Goal: Task Accomplishment & Management: Use online tool/utility

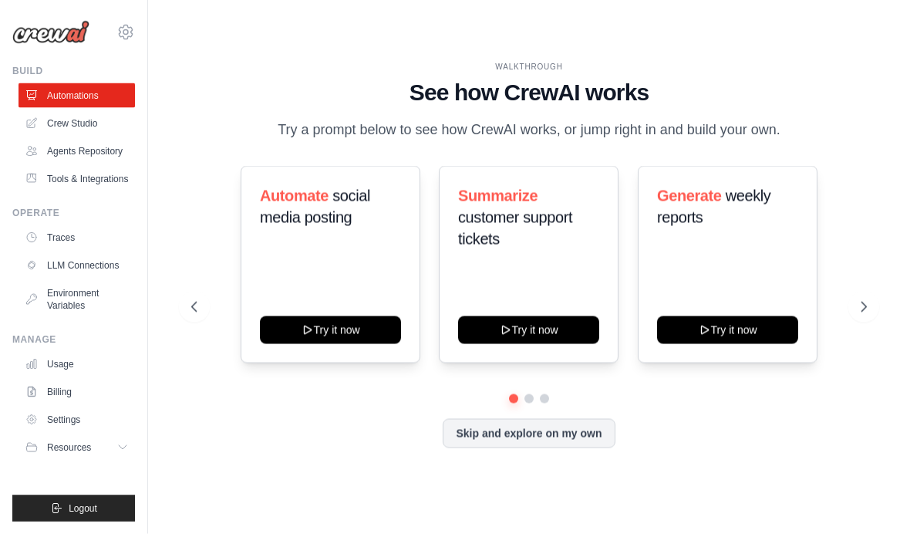
scroll to position [63, 0]
click at [52, 130] on link "Crew Studio" at bounding box center [77, 123] width 116 height 25
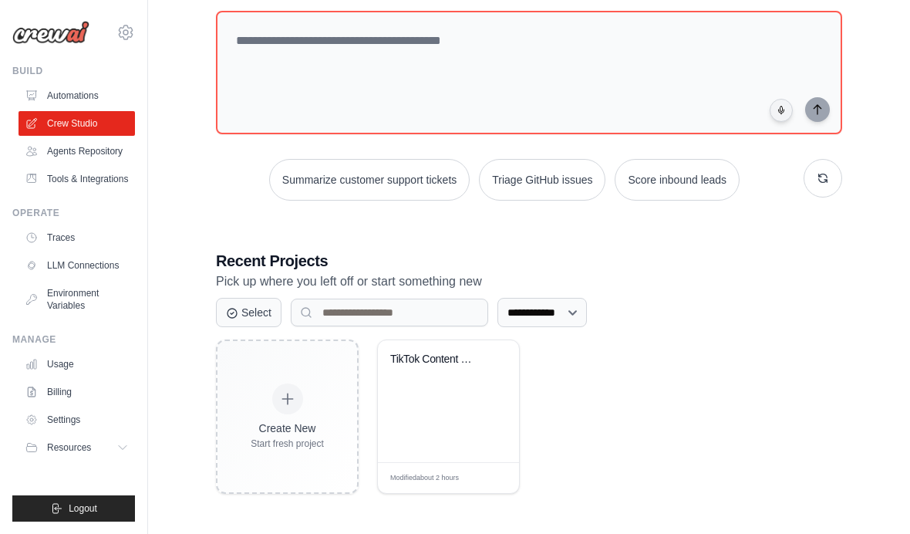
click at [498, 481] on div "Modified about 2 hours Edit" at bounding box center [448, 477] width 141 height 31
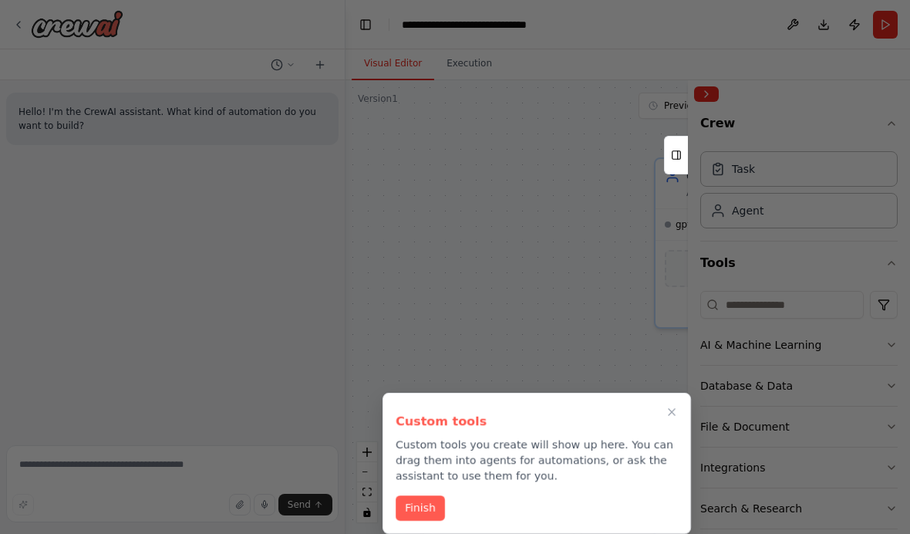
click at [430, 508] on button "Finish" at bounding box center [420, 507] width 49 height 25
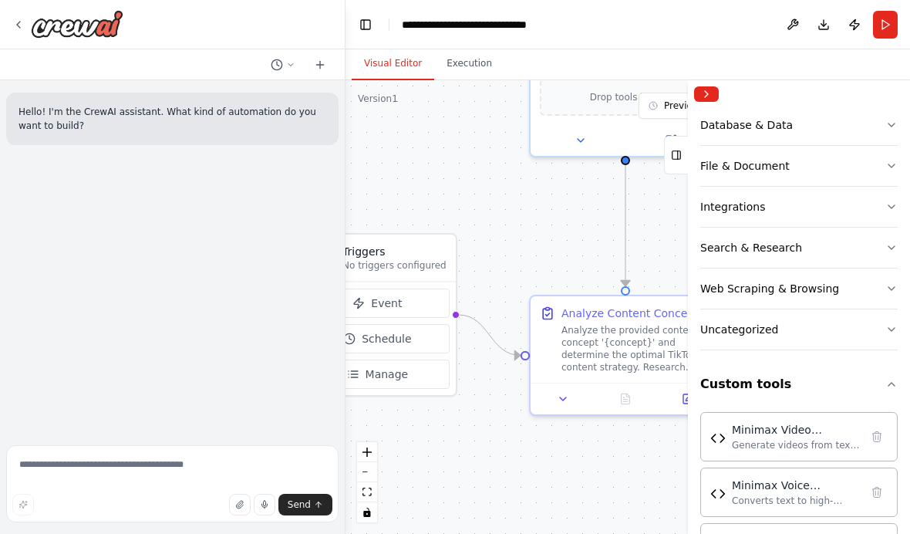
scroll to position [63, 0]
click at [815, 445] on div "Generate videos from text prompts using Minimax API with async processing, stat…" at bounding box center [796, 445] width 128 height 12
click at [822, 426] on div "Minimax Video Generator" at bounding box center [796, 429] width 128 height 15
click at [709, 108] on button "Database & Data" at bounding box center [798, 125] width 197 height 40
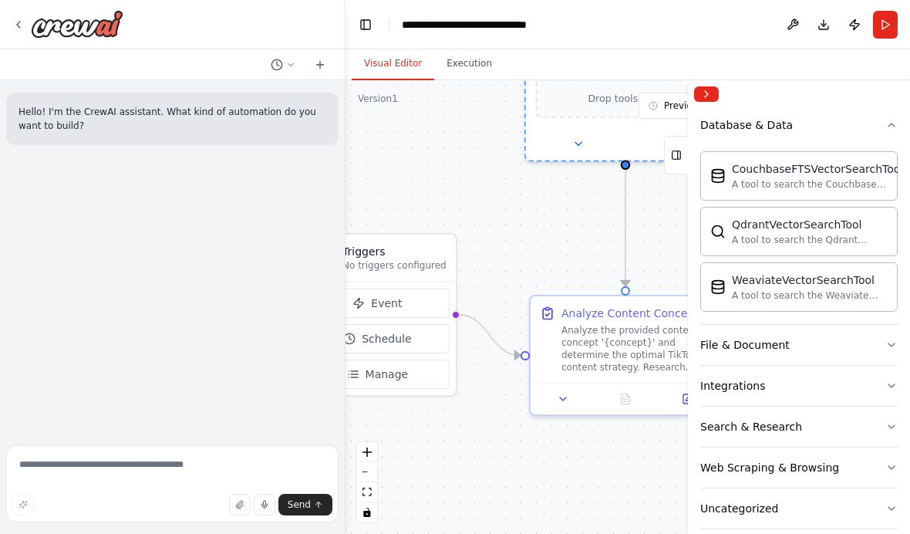
click at [701, 87] on button "Collapse right sidebar" at bounding box center [706, 93] width 25 height 15
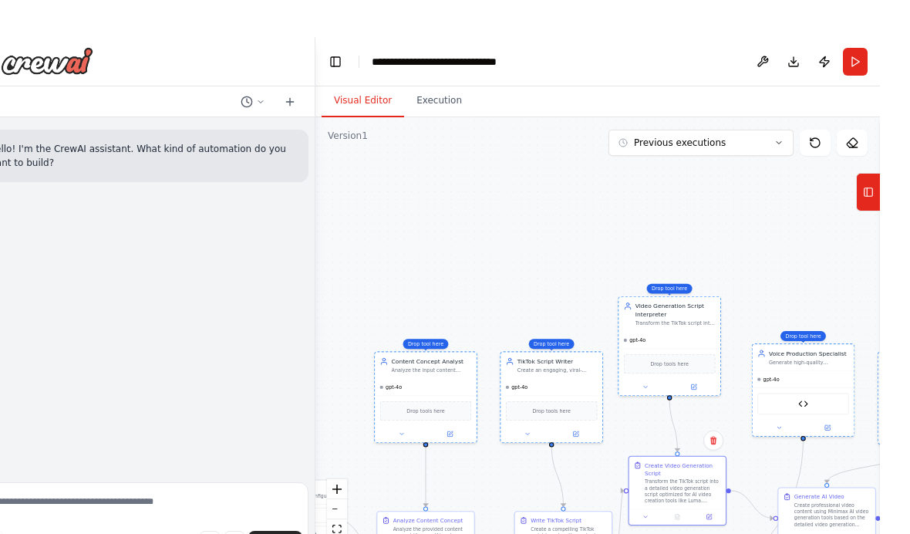
scroll to position [60, 0]
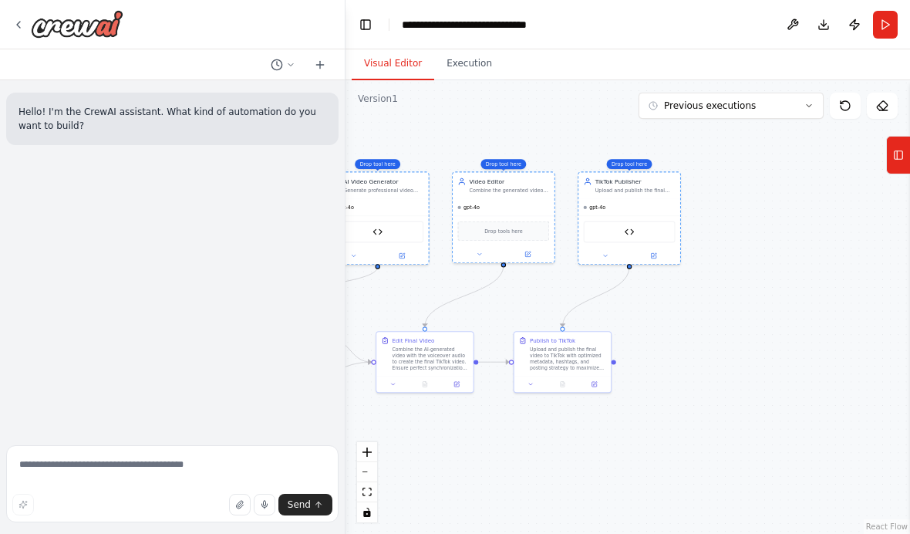
click at [632, 227] on img at bounding box center [630, 232] width 10 height 10
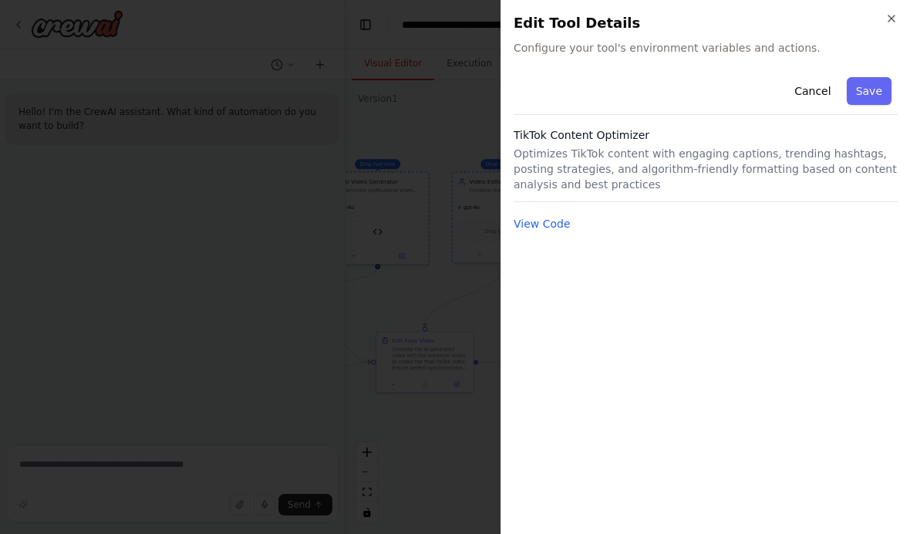
click at [771, 160] on p "Optimizes TikTok content with engaging captions, trending hashtags, posting str…" at bounding box center [706, 169] width 384 height 46
click at [824, 150] on p "Optimizes TikTok content with engaging captions, trending hashtags, posting str…" at bounding box center [706, 169] width 384 height 46
click at [880, 83] on button "Save" at bounding box center [869, 91] width 45 height 28
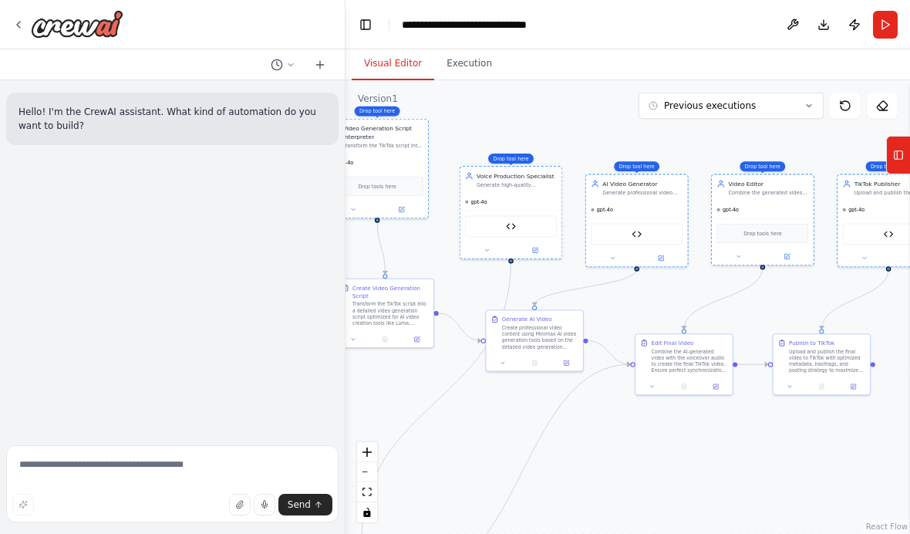
click at [642, 224] on div "Minimax Video Generator" at bounding box center [637, 235] width 92 height 22
click at [651, 224] on div "Minimax Video Generator" at bounding box center [637, 235] width 92 height 22
click at [648, 224] on div "Minimax Video Generator" at bounding box center [637, 235] width 92 height 22
click at [650, 224] on div "Minimax Video Generator" at bounding box center [637, 235] width 92 height 22
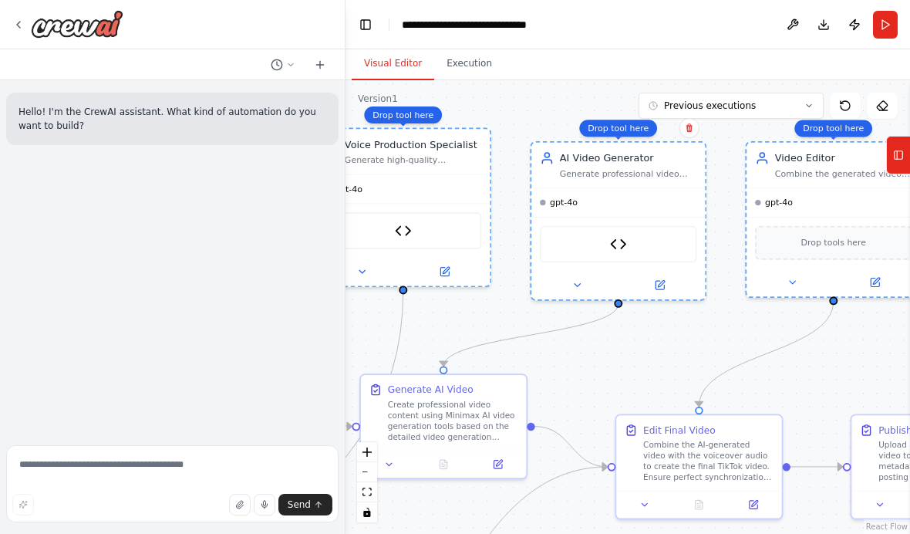
click at [596, 226] on div "Minimax Video Generator" at bounding box center [618, 244] width 157 height 37
click at [639, 226] on div "Minimax Video Generator" at bounding box center [618, 244] width 157 height 37
click at [647, 226] on div "Minimax Video Generator" at bounding box center [618, 244] width 157 height 37
click at [890, 162] on button "Tools" at bounding box center [898, 155] width 24 height 39
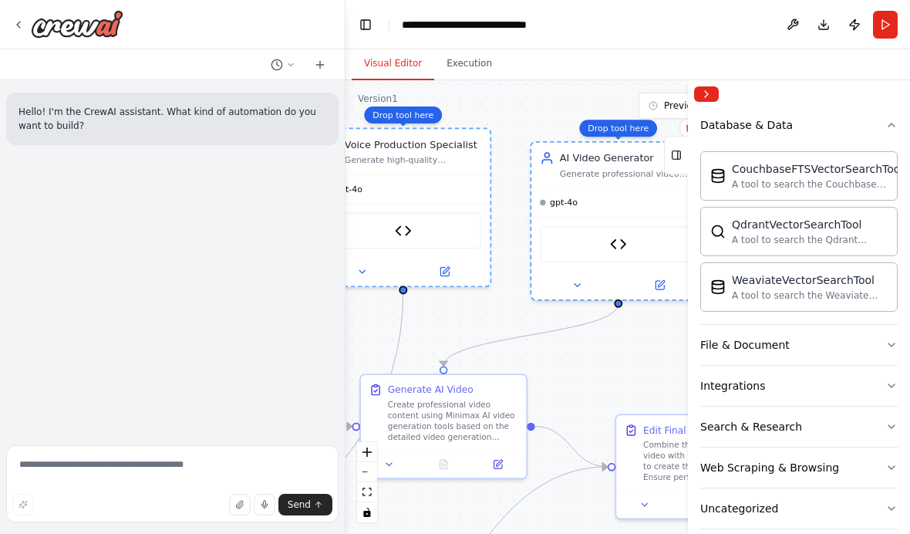
click at [587, 217] on div "Minimax Video Generator" at bounding box center [619, 244] width 174 height 54
click at [590, 226] on div "Minimax Video Generator" at bounding box center [618, 244] width 157 height 37
click at [589, 226] on div "Minimax Video Generator" at bounding box center [618, 244] width 157 height 37
click at [698, 98] on button "Collapse right sidebar" at bounding box center [706, 93] width 25 height 15
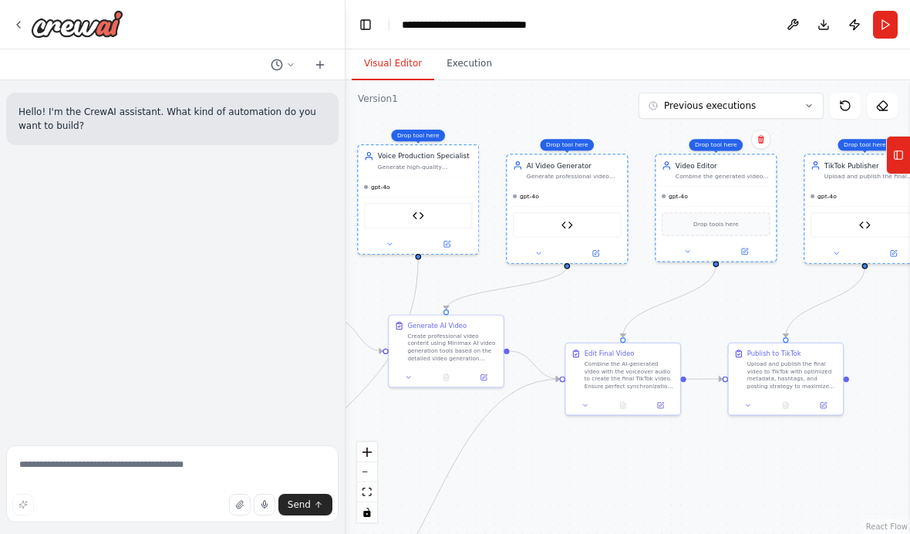
click at [571, 219] on img at bounding box center [568, 225] width 12 height 12
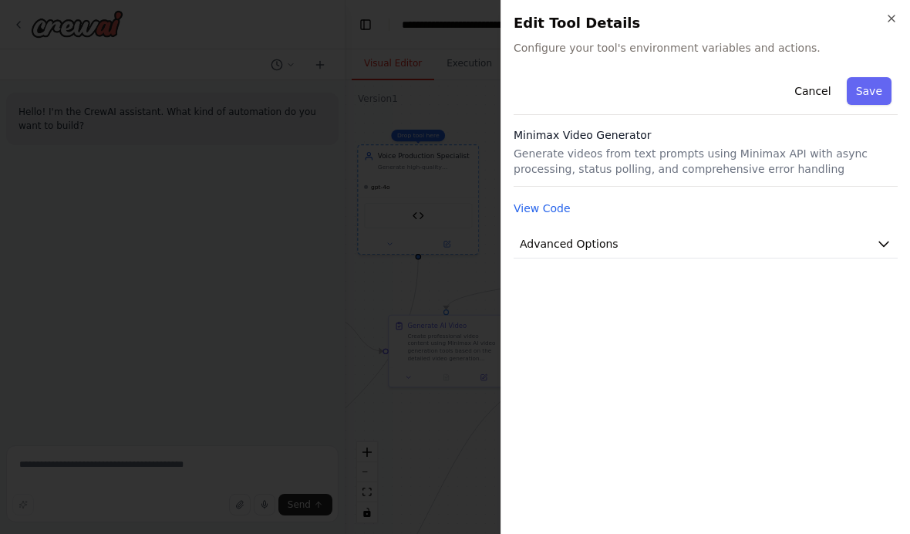
click at [659, 255] on button "Advanced Options" at bounding box center [706, 244] width 384 height 29
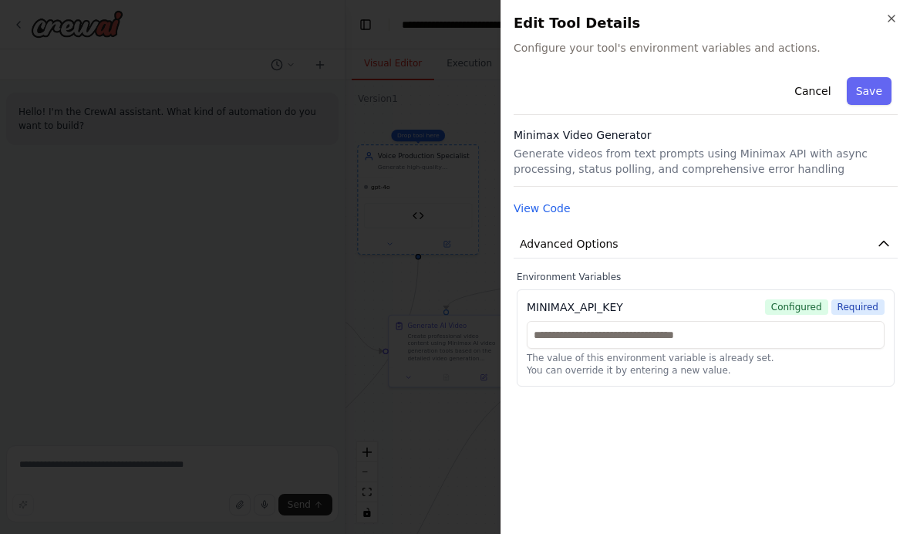
click at [888, 75] on div "Cancel Save" at bounding box center [706, 93] width 384 height 44
click at [887, 74] on div "Cancel Save" at bounding box center [706, 93] width 384 height 44
click at [877, 99] on button "Save" at bounding box center [869, 91] width 45 height 28
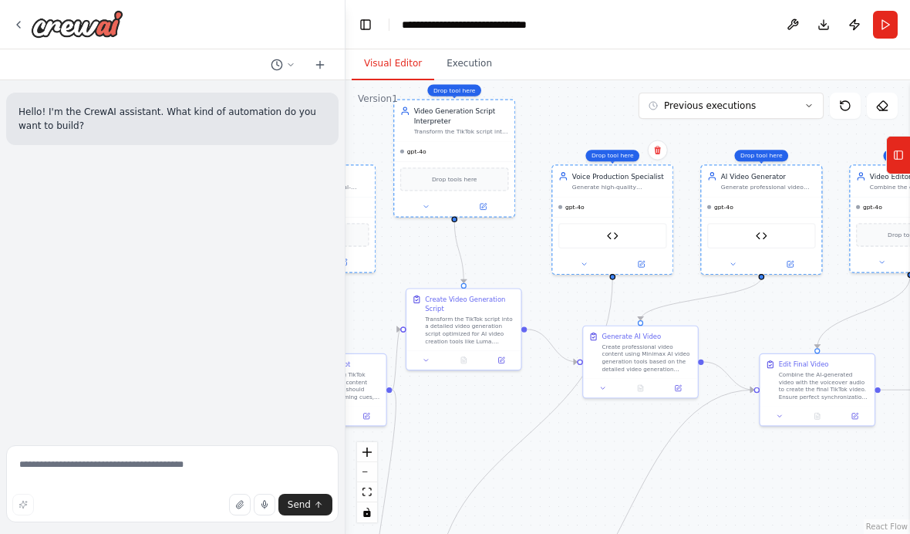
click at [619, 197] on div "gpt-4o" at bounding box center [612, 206] width 120 height 19
click at [607, 230] on img at bounding box center [613, 236] width 12 height 12
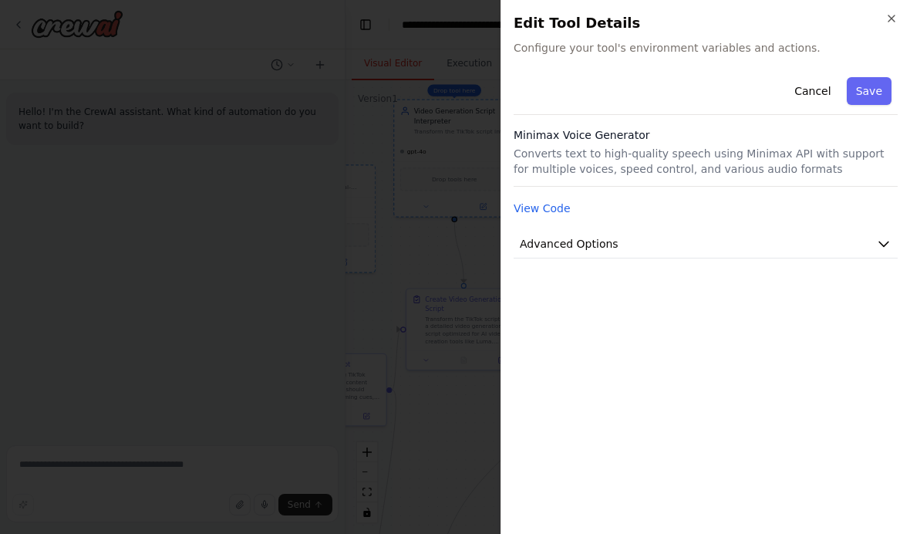
click at [873, 252] on button "Advanced Options" at bounding box center [706, 244] width 384 height 29
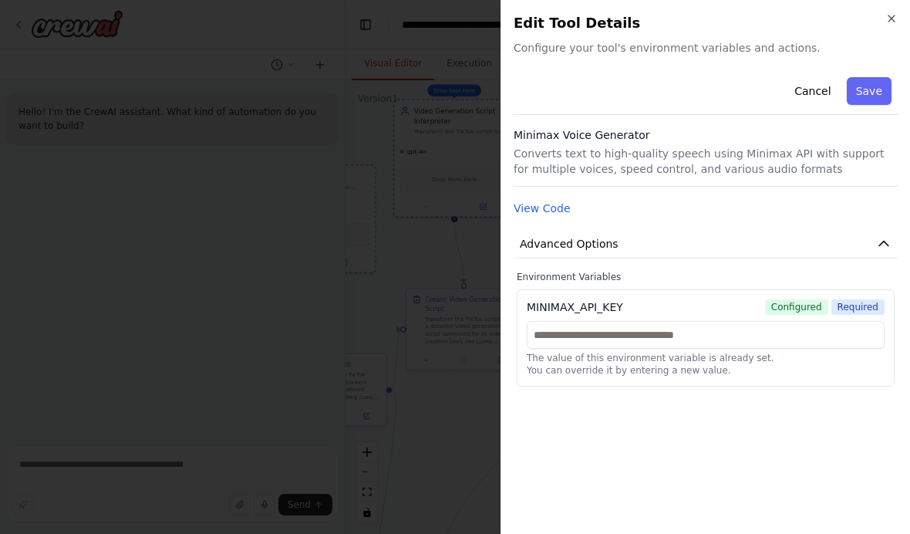
click at [886, 238] on icon "button" at bounding box center [883, 243] width 15 height 15
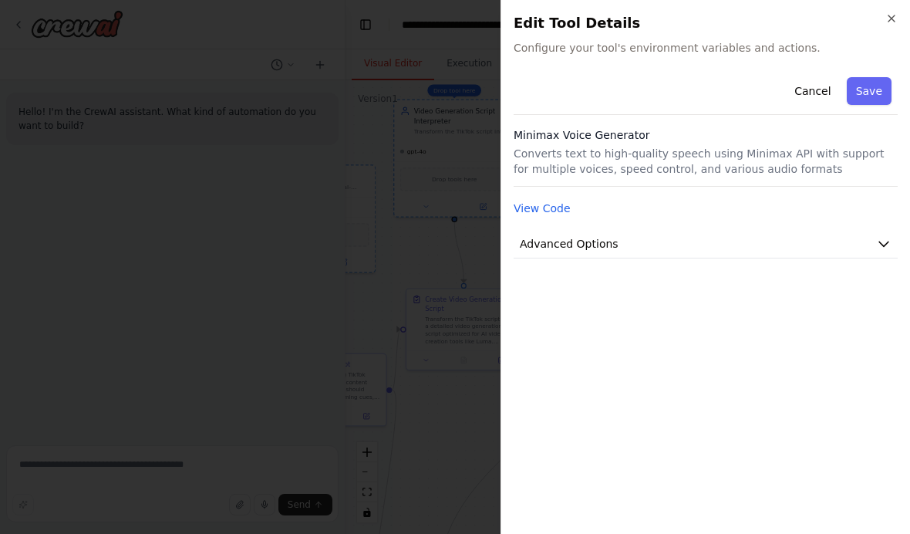
click at [409, 403] on div at bounding box center [455, 267] width 910 height 534
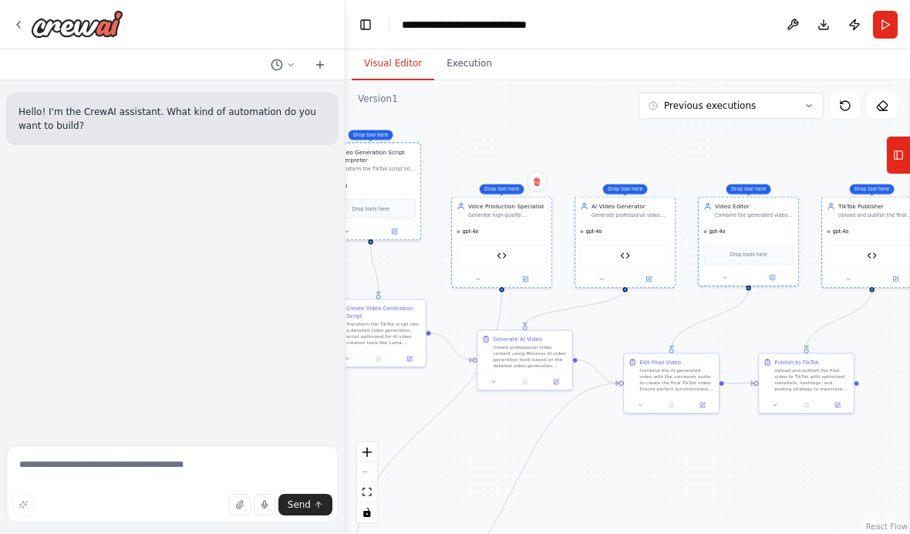
click at [896, 161] on icon at bounding box center [898, 155] width 11 height 25
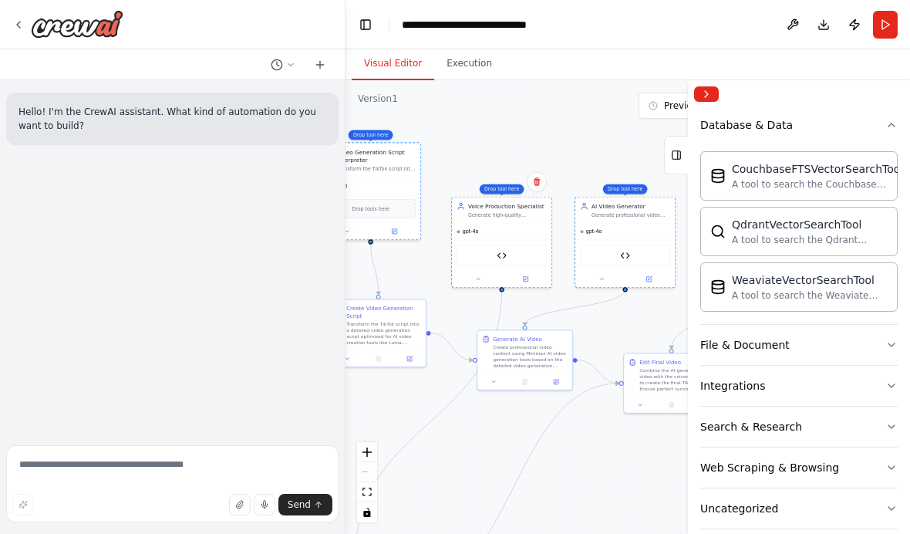
click at [887, 130] on icon "button" at bounding box center [892, 125] width 12 height 12
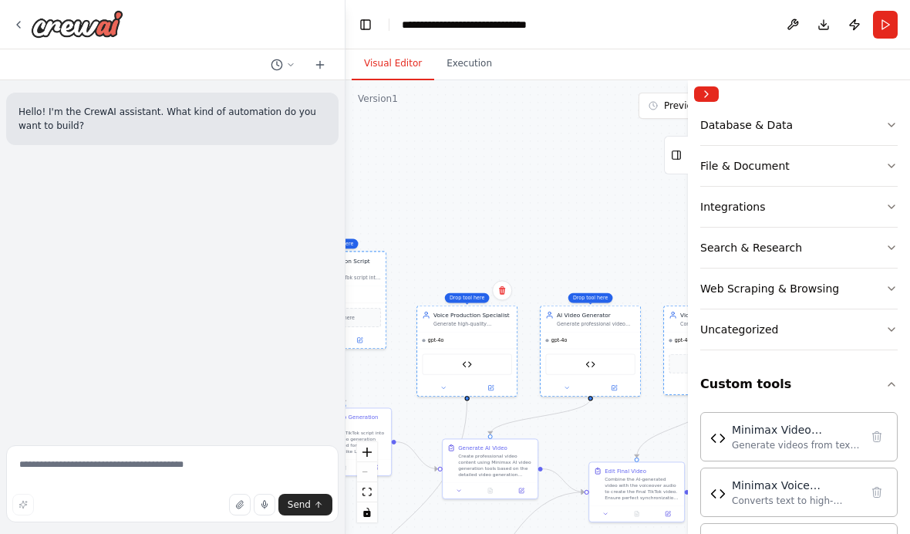
scroll to position [0, 0]
click at [896, 23] on button "Run" at bounding box center [885, 25] width 25 height 28
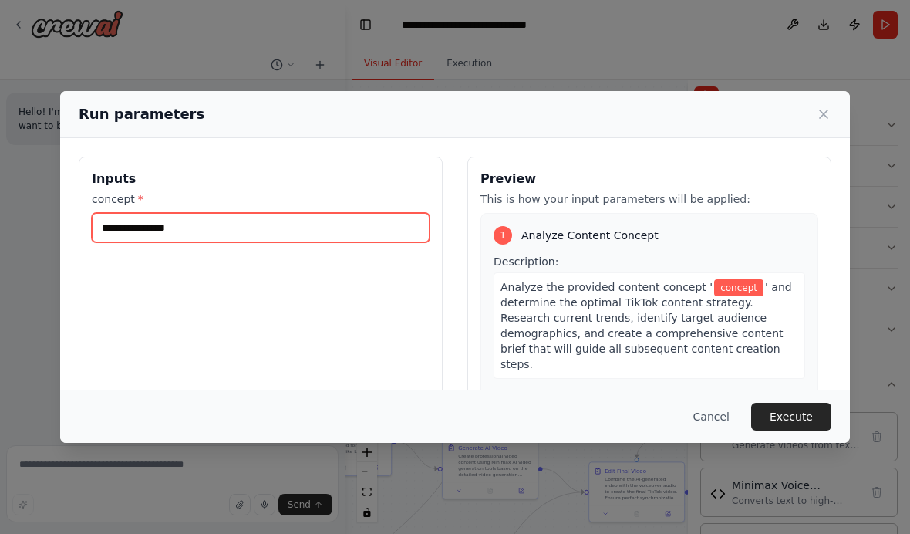
click at [164, 213] on input "concept *" at bounding box center [261, 227] width 338 height 29
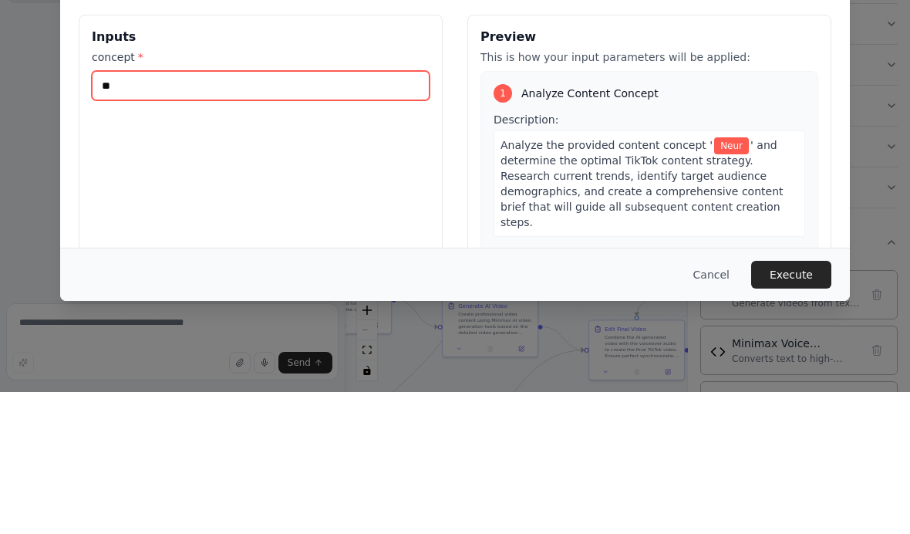
type input "*"
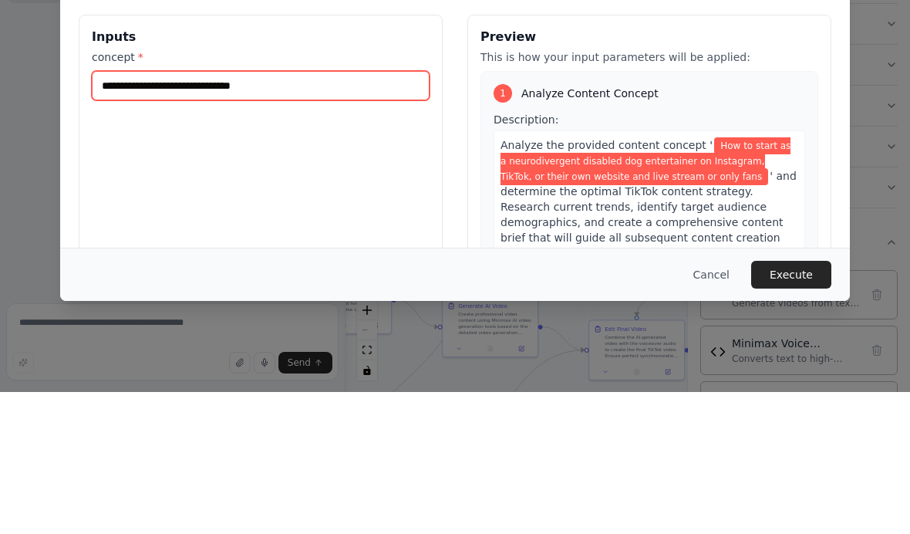
type input "**********"
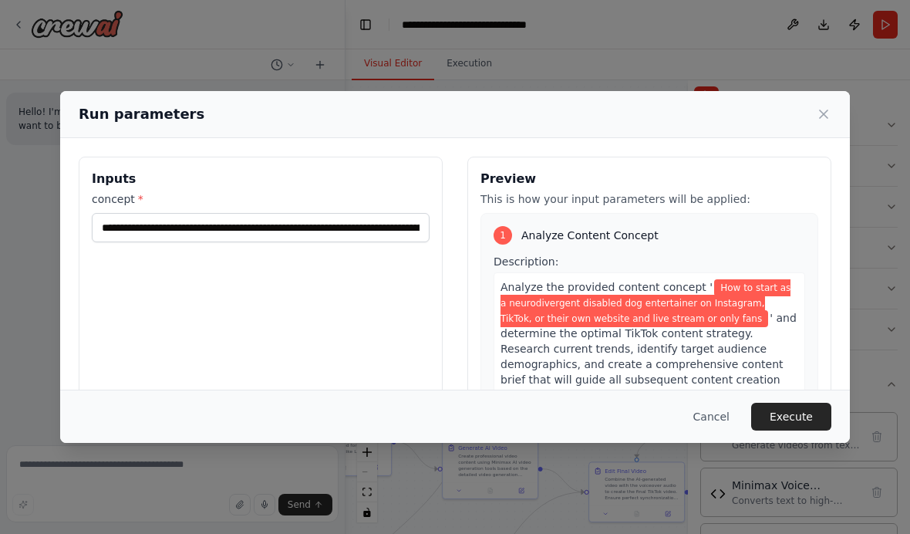
scroll to position [58, 0]
click at [802, 430] on button "Execute" at bounding box center [791, 417] width 80 height 28
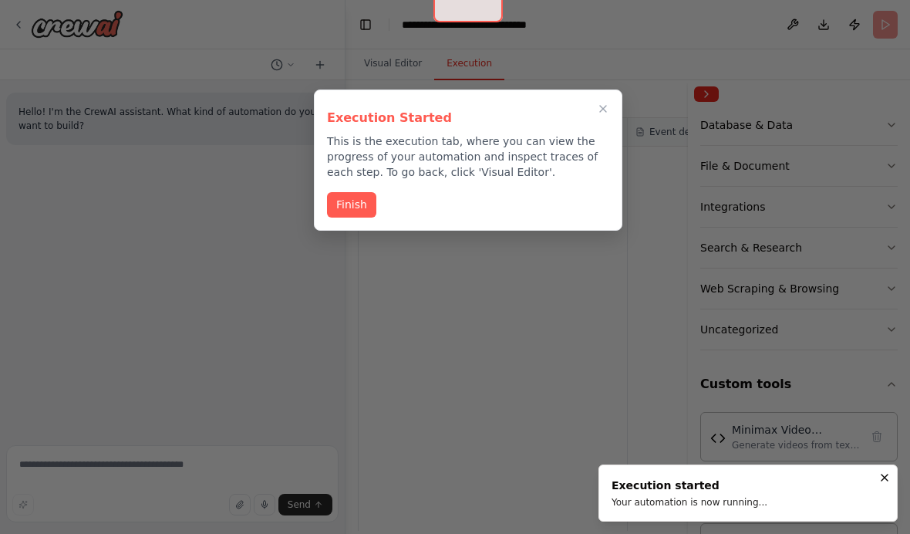
click at [358, 192] on button "Finish" at bounding box center [351, 204] width 49 height 25
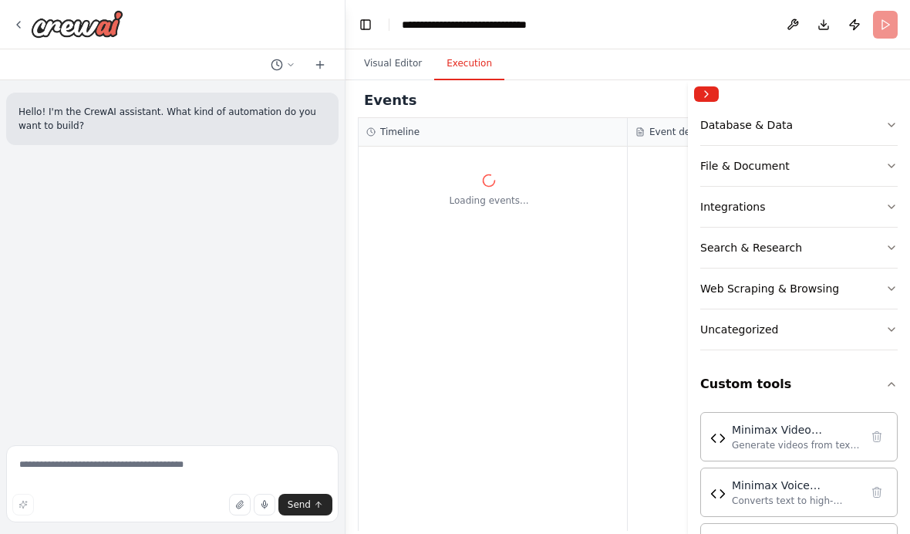
click at [409, 83] on div "Events Running..." at bounding box center [628, 100] width 540 height 35
click at [395, 48] on button "Visual Editor" at bounding box center [393, 64] width 83 height 32
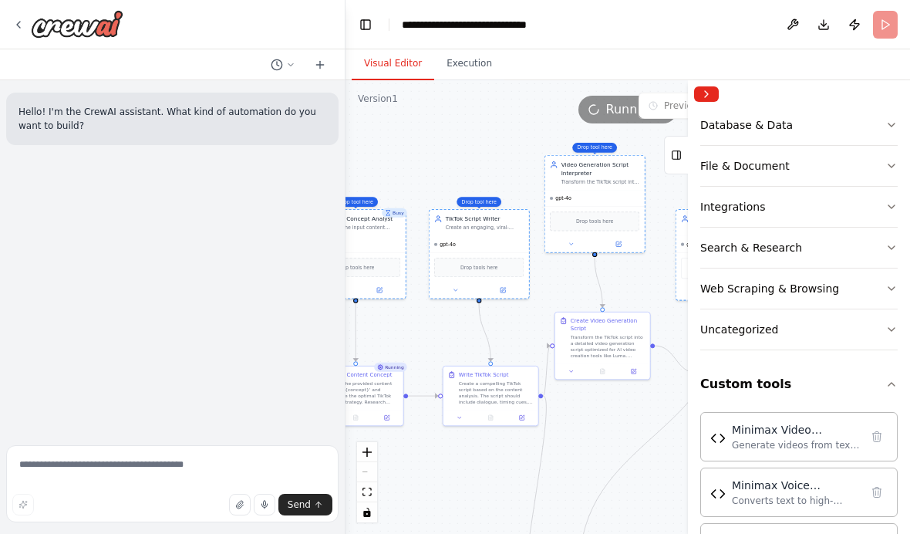
click at [702, 99] on button "Collapse right sidebar" at bounding box center [706, 93] width 25 height 15
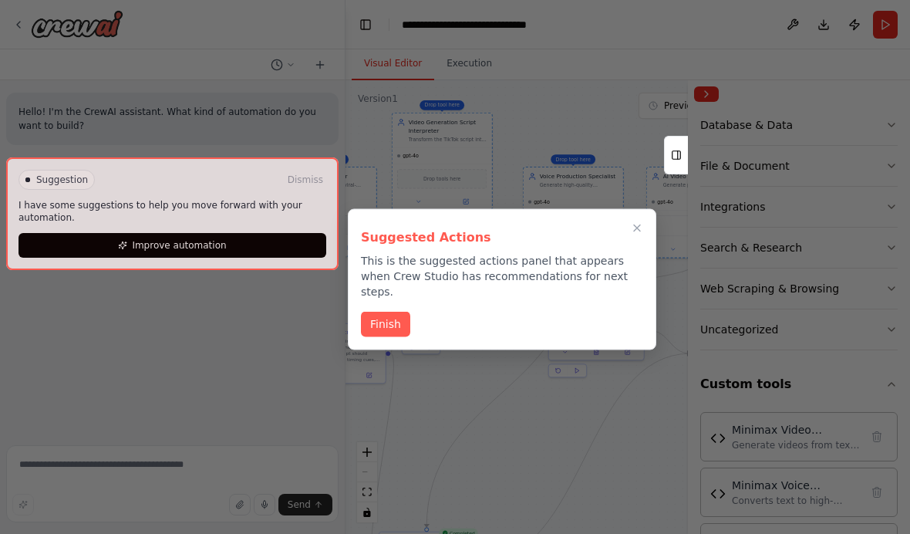
click at [389, 312] on button "Finish" at bounding box center [385, 324] width 49 height 25
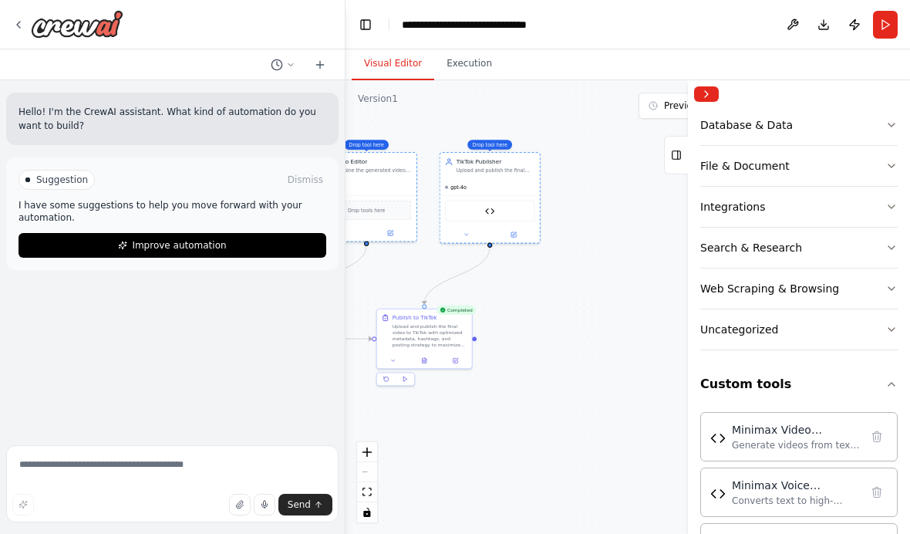
click at [423, 323] on div "Upload and publish the final video to TikTok with optimized metadata, hashtags,…" at bounding box center [430, 335] width 75 height 25
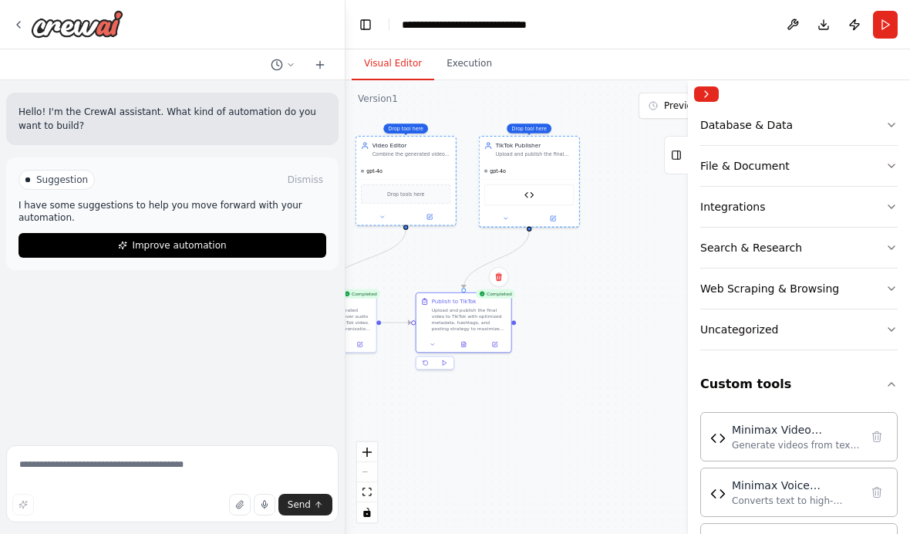
click at [466, 48] on button "Execution" at bounding box center [469, 64] width 70 height 32
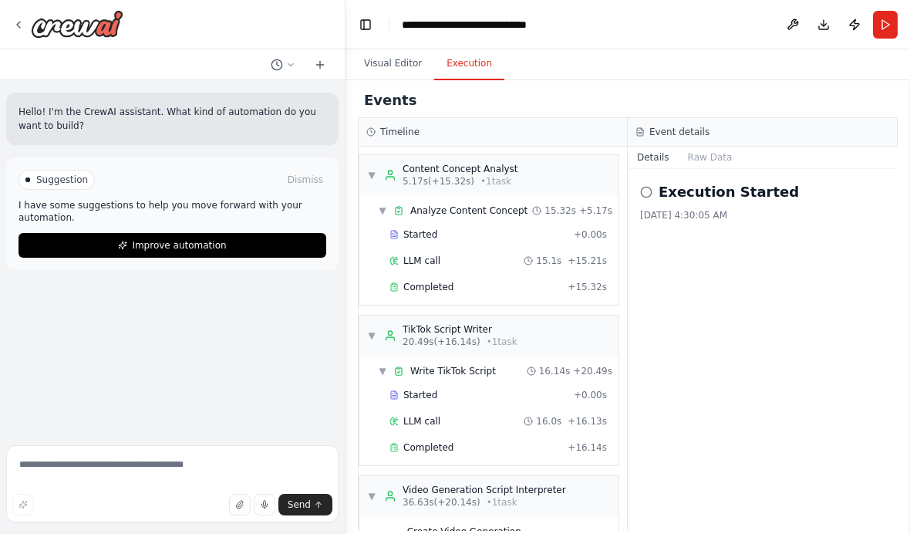
click at [710, 147] on button "Raw Data" at bounding box center [710, 158] width 63 height 22
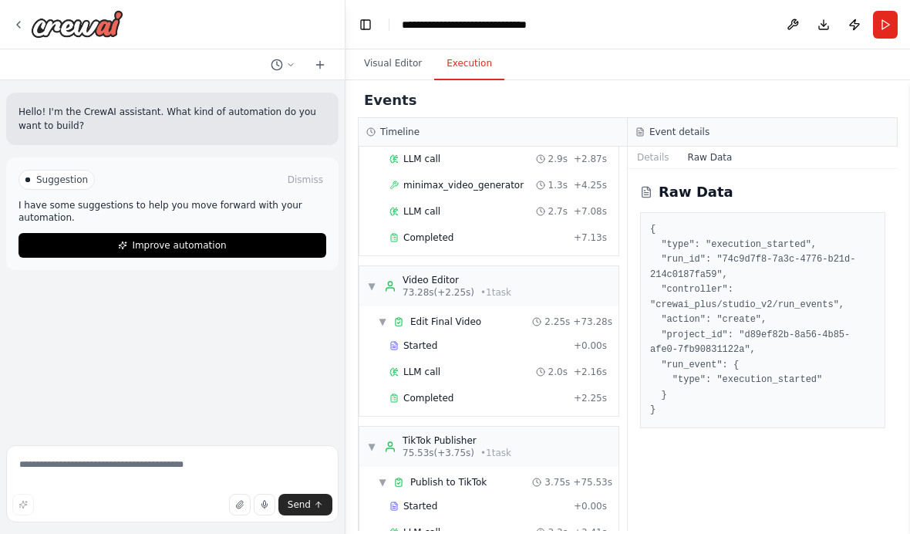
click at [542, 427] on div "▼ TikTok Publisher 75.53s (+3.75s) • 1 task" at bounding box center [488, 447] width 259 height 40
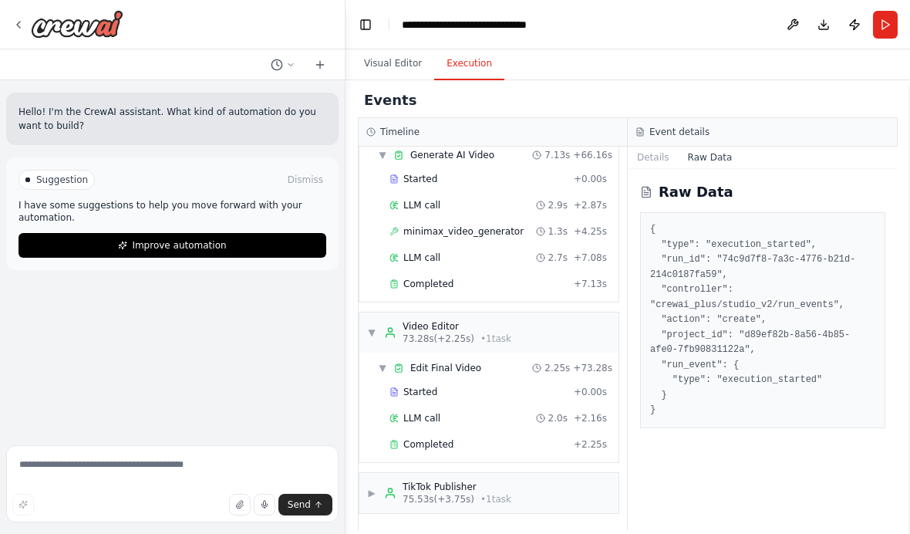
scroll to position [699, 0]
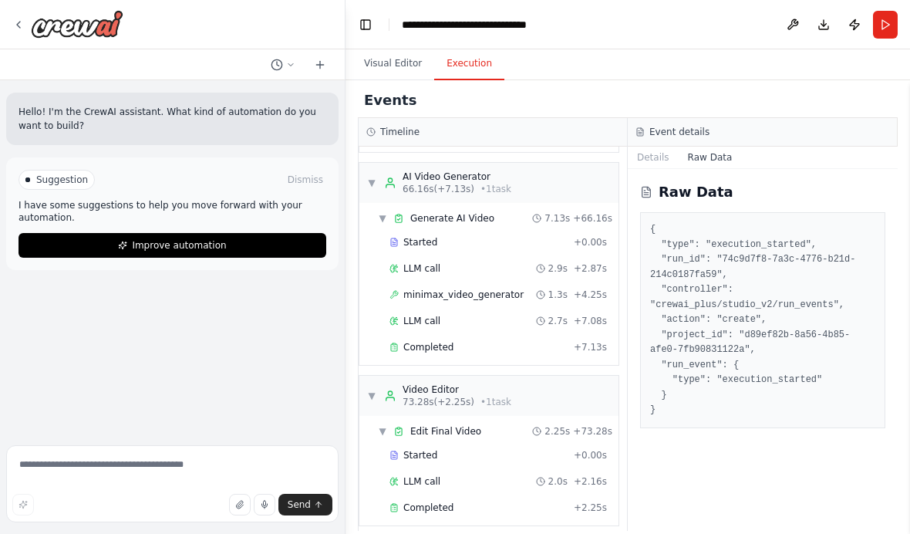
click at [542, 449] on div "Started" at bounding box center [479, 455] width 178 height 12
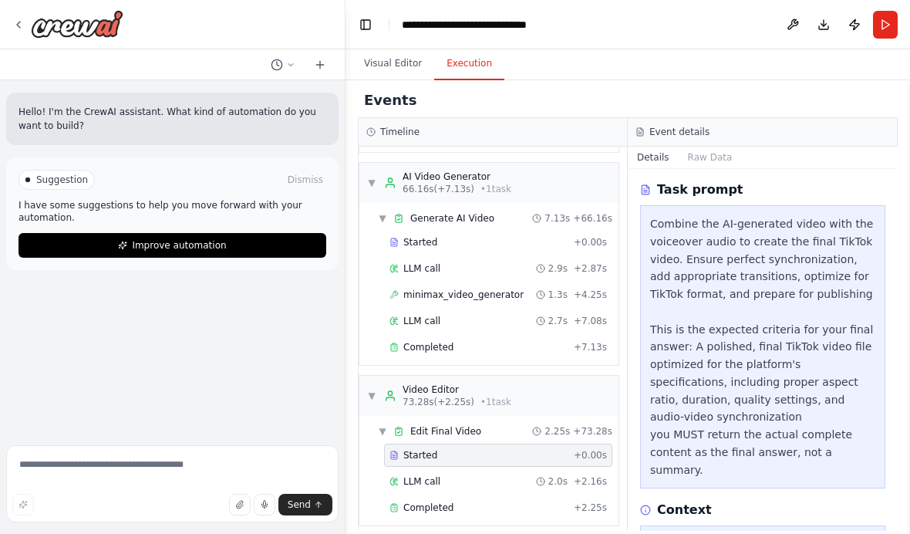
click at [900, 167] on div "Events Timeline ▼ Content Concept Analyst 5.17s (+15.32s) • 1 task ▼ Analyze Co…" at bounding box center [628, 307] width 565 height 454
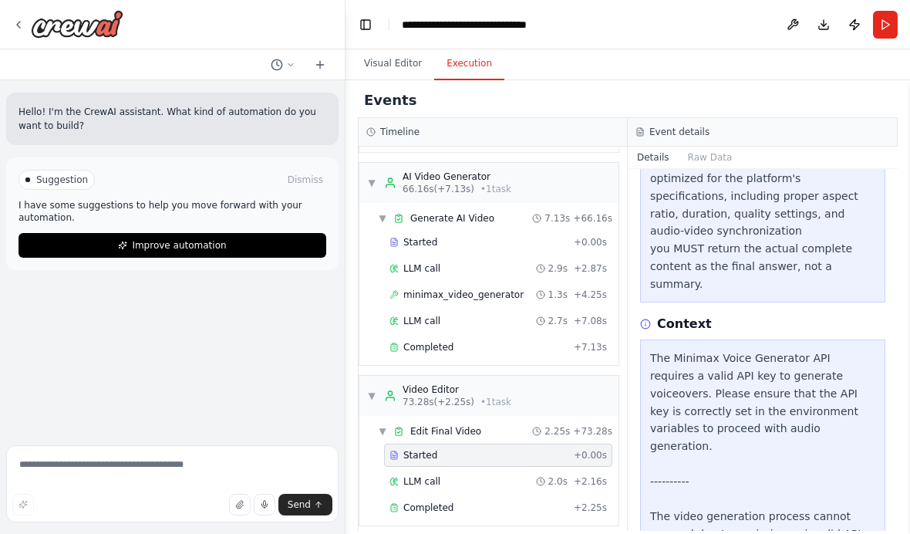
scroll to position [63, 0]
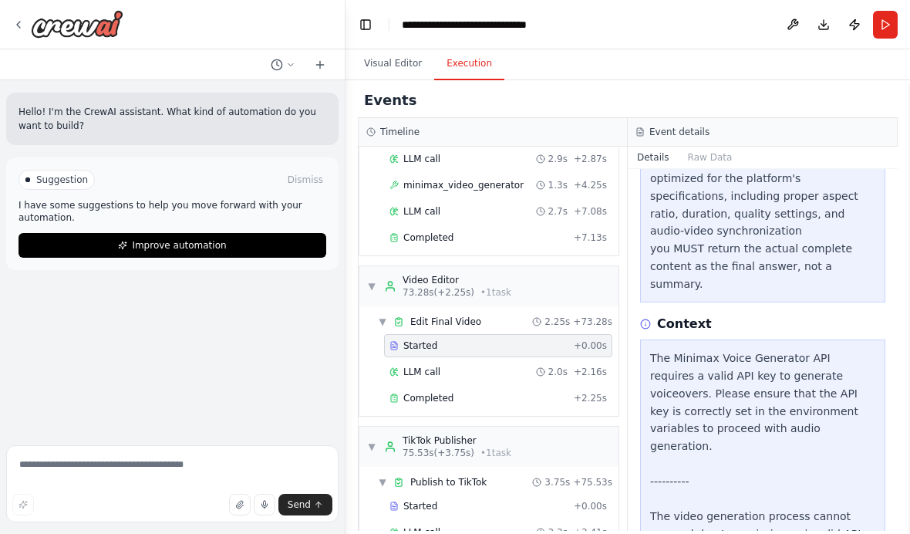
click at [479, 476] on span "Publish to TikTok" at bounding box center [448, 482] width 76 height 12
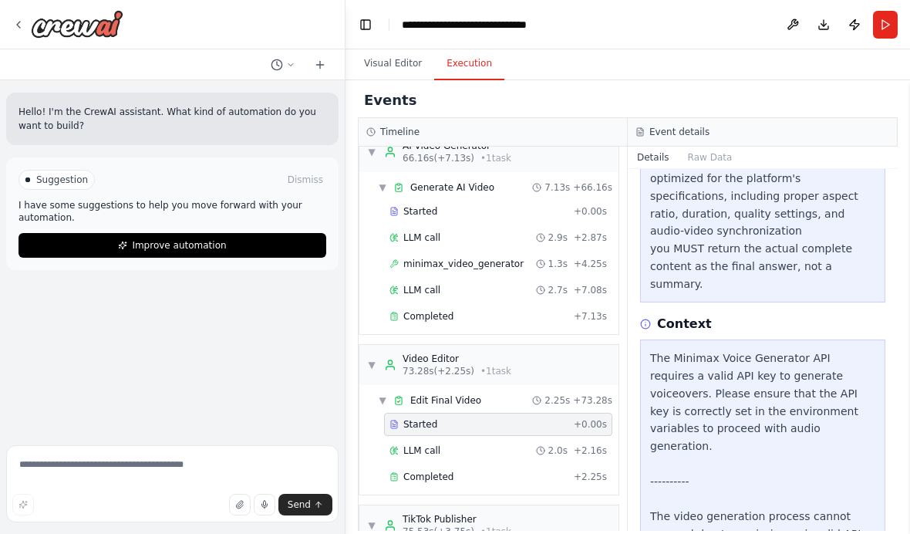
click at [490, 505] on div "▼ TikTok Publisher 75.53s (+3.75s) • 1 task" at bounding box center [488, 525] width 259 height 40
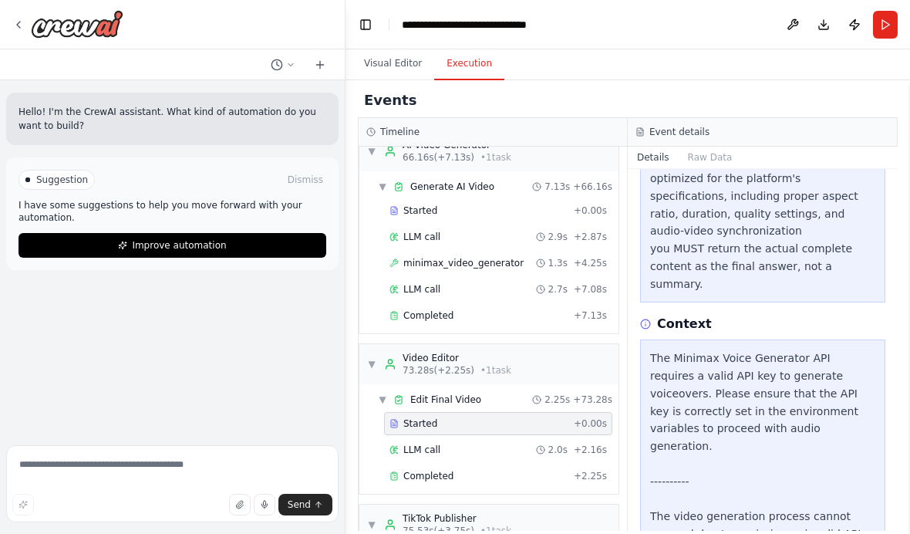
scroll to position [730, 0]
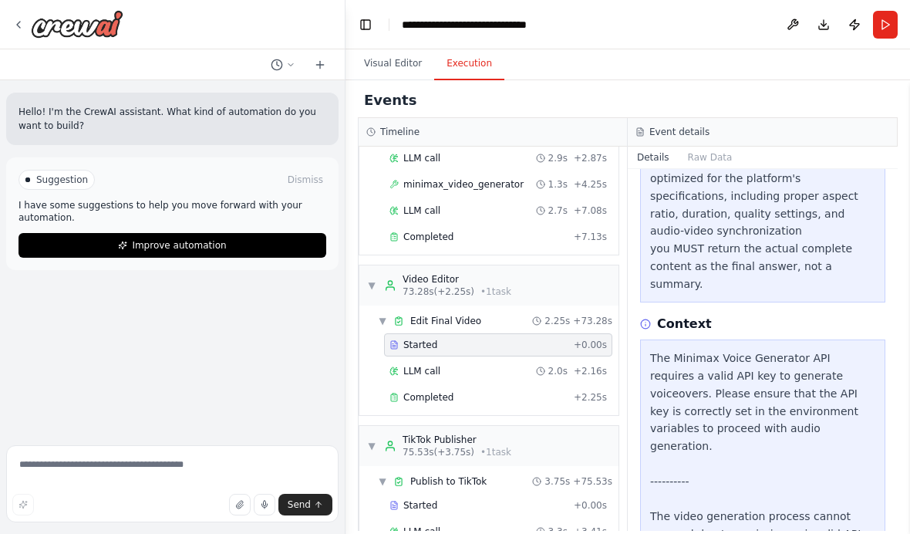
scroll to position [808, 0]
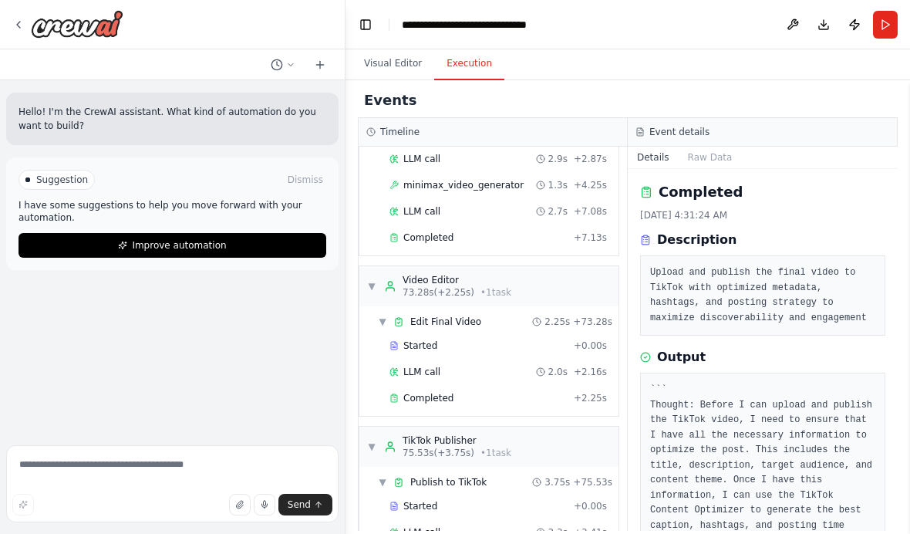
scroll to position [0, 0]
click at [22, 21] on icon at bounding box center [18, 25] width 12 height 12
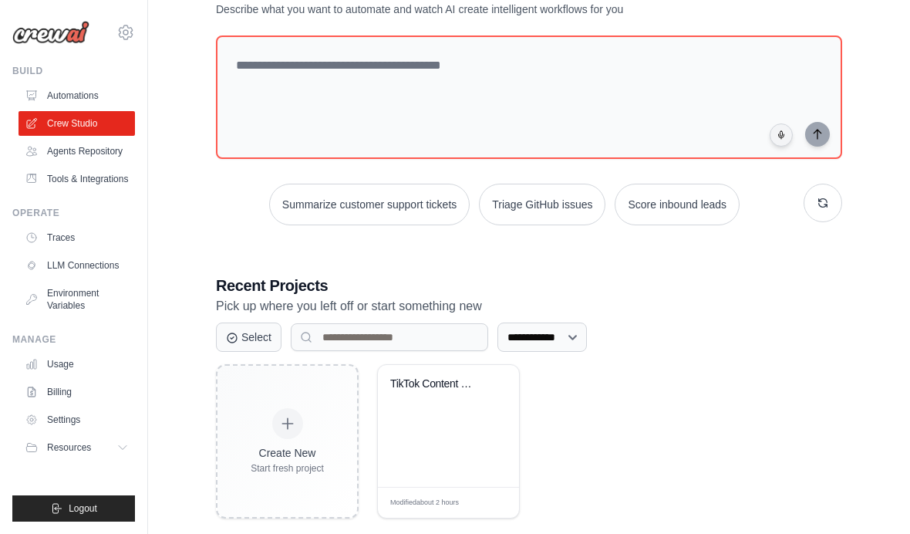
click at [502, 507] on icon at bounding box center [503, 503] width 8 height 8
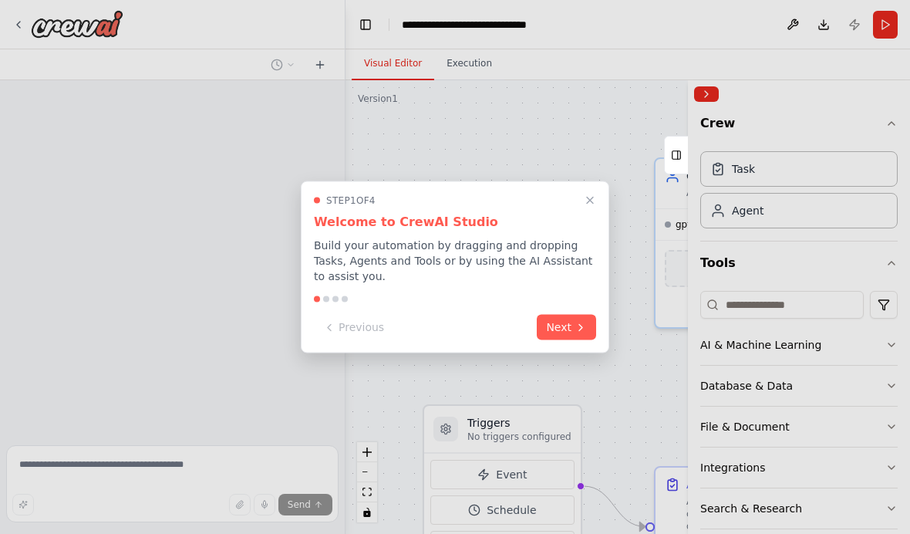
click at [575, 332] on icon at bounding box center [581, 327] width 12 height 12
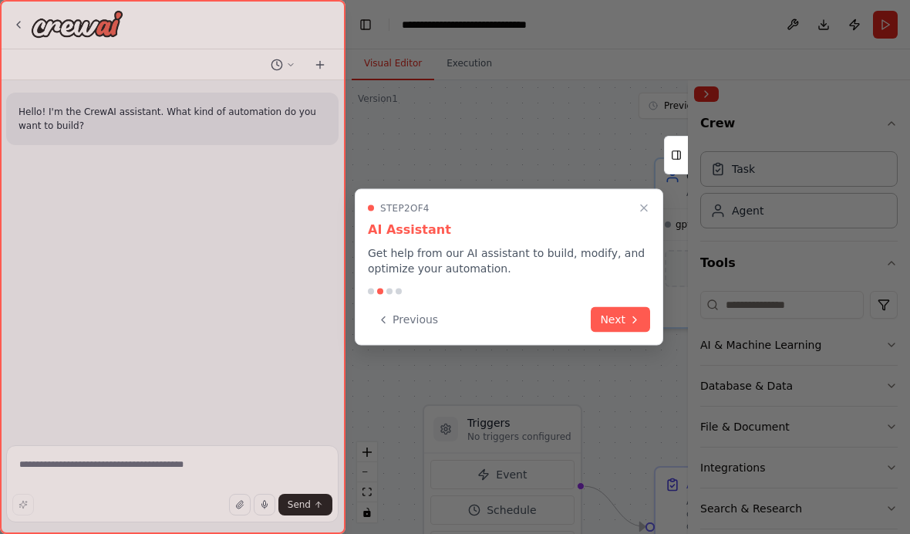
click at [624, 309] on button "Next" at bounding box center [620, 319] width 59 height 25
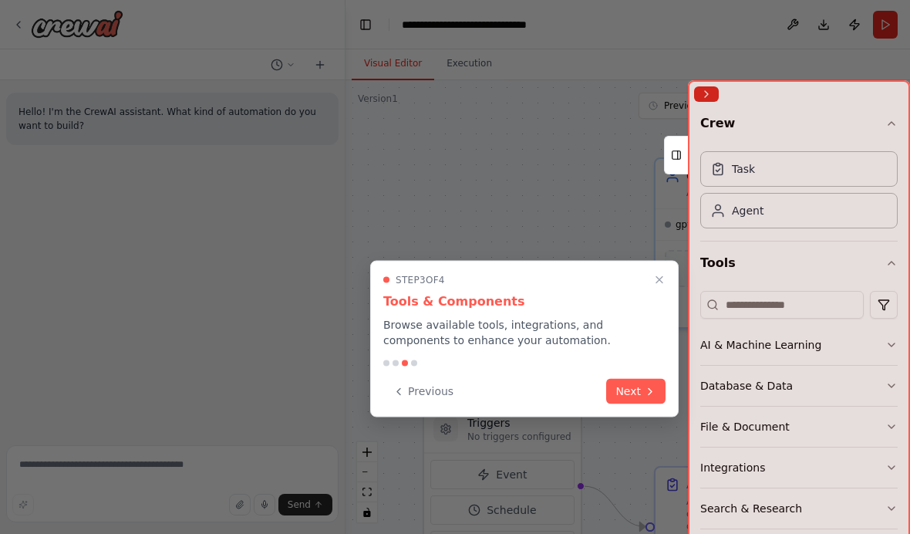
click at [645, 368] on div "Step 3 of 4 Tools & Components Browse available tools, integrations, and compon…" at bounding box center [524, 339] width 309 height 157
click at [638, 402] on button "Next" at bounding box center [635, 391] width 59 height 25
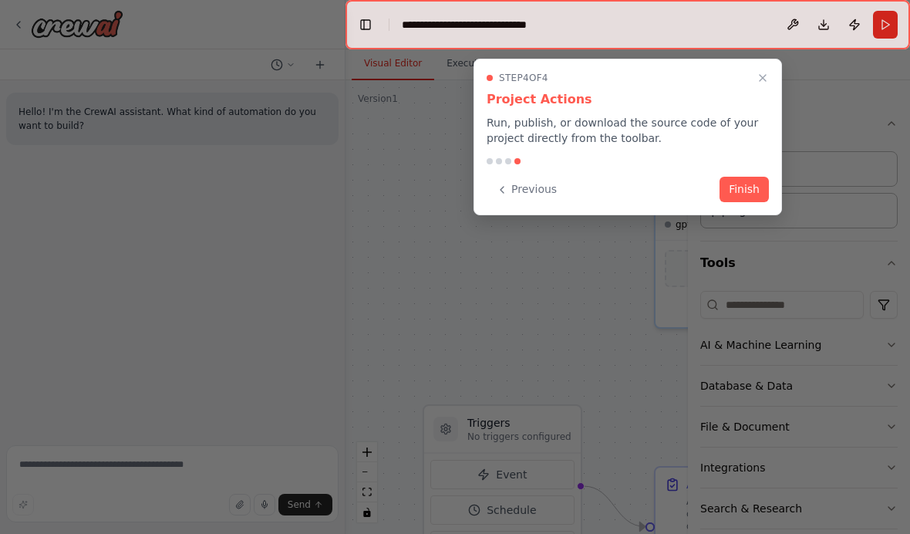
click at [723, 191] on button "Finish" at bounding box center [744, 189] width 49 height 25
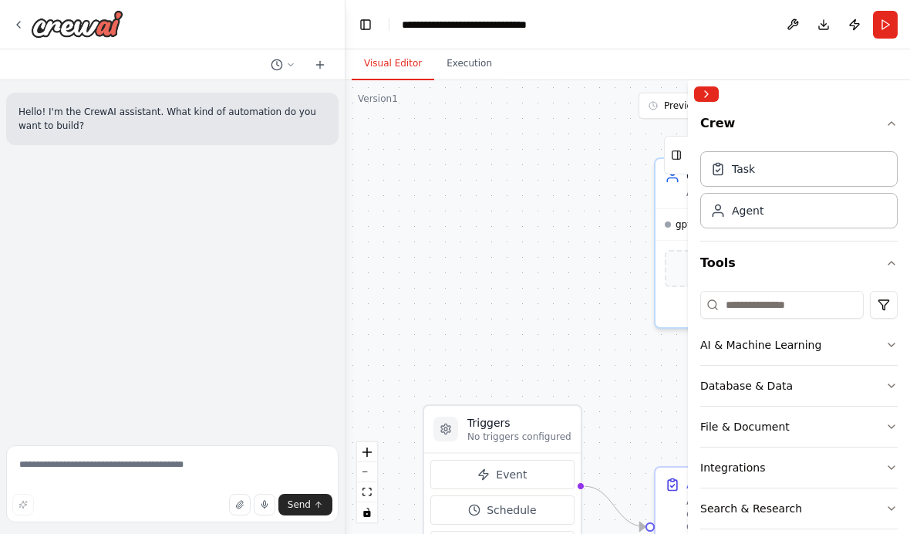
click at [316, 72] on button at bounding box center [320, 65] width 25 height 19
click at [270, 462] on textarea at bounding box center [172, 483] width 332 height 77
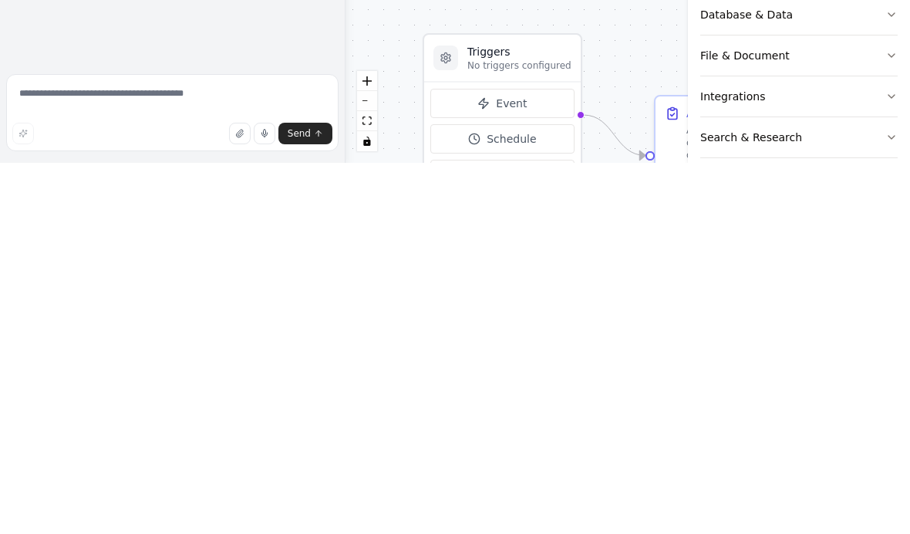
scroll to position [63, 0]
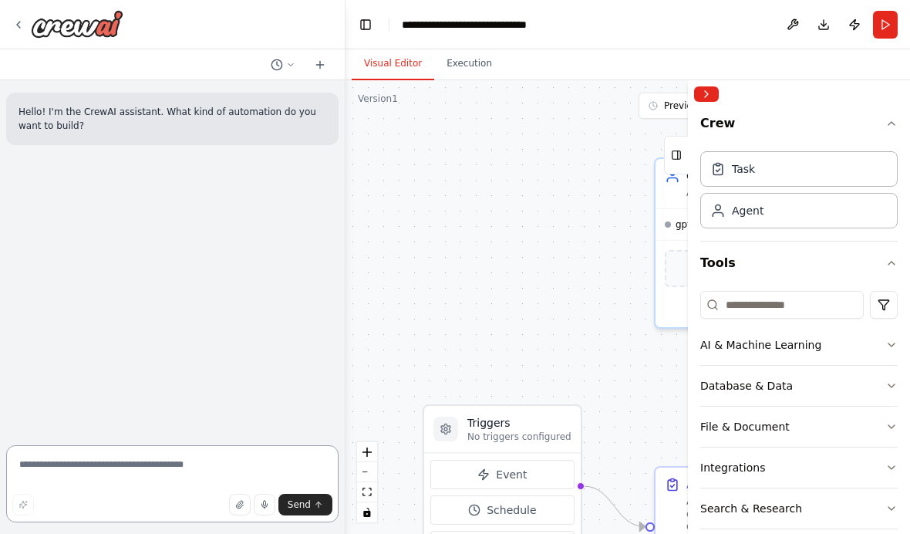
click at [240, 472] on textarea at bounding box center [172, 483] width 332 height 77
click at [714, 87] on button "Collapse right sidebar" at bounding box center [706, 93] width 25 height 15
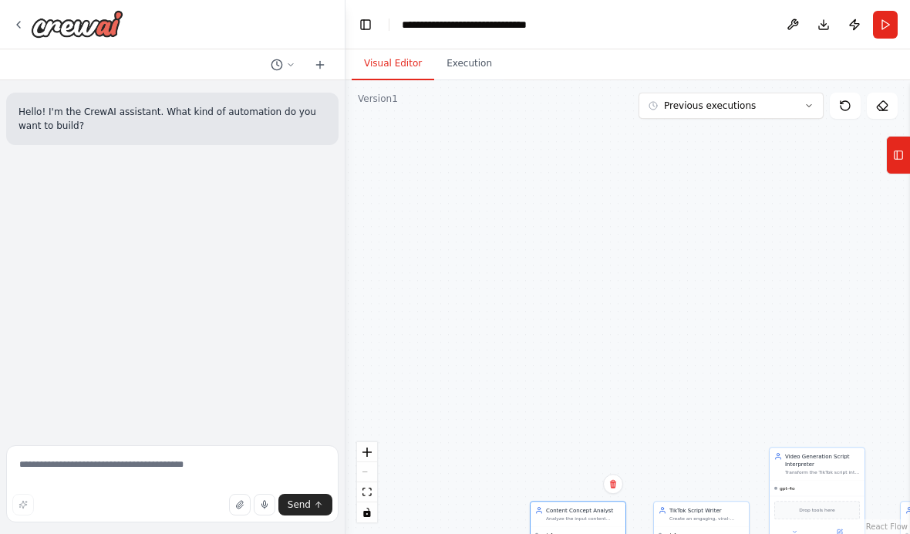
scroll to position [0, 0]
click at [473, 64] on button "Execution" at bounding box center [469, 64] width 70 height 32
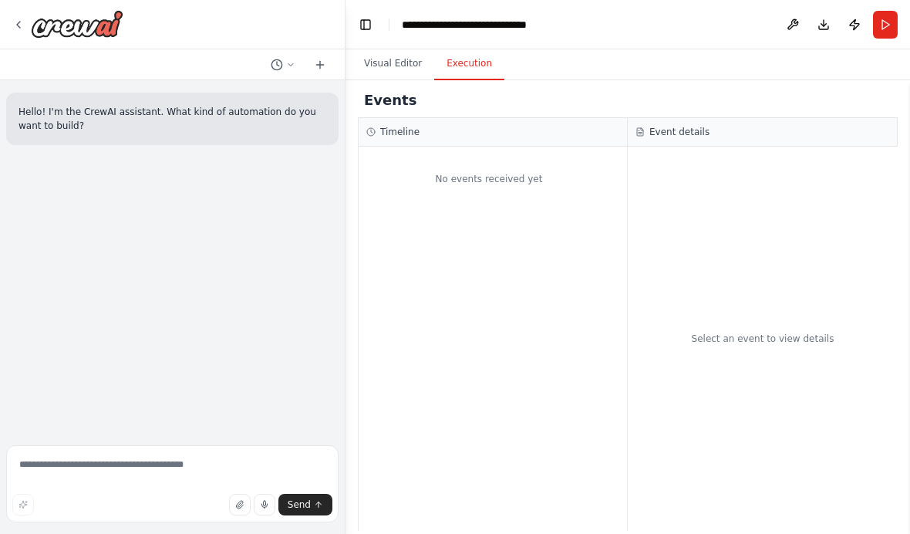
click at [827, 26] on button "Download" at bounding box center [824, 25] width 25 height 28
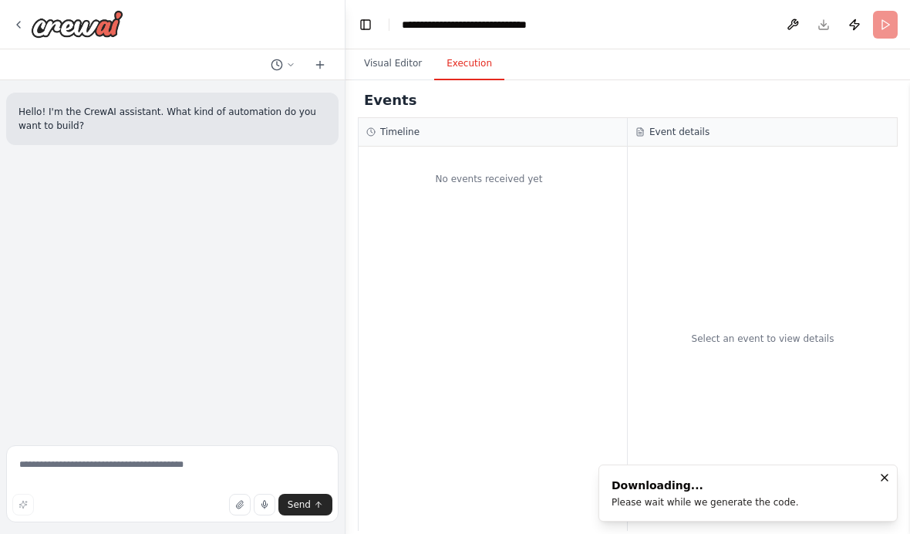
click at [886, 474] on icon "Notifications (F8)" at bounding box center [885, 477] width 12 height 12
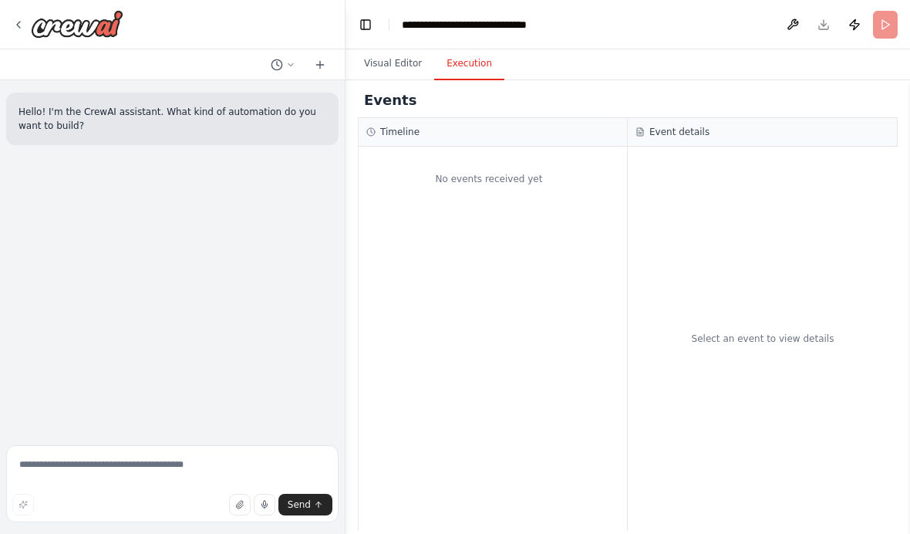
click at [847, 33] on button "Publish" at bounding box center [854, 25] width 25 height 28
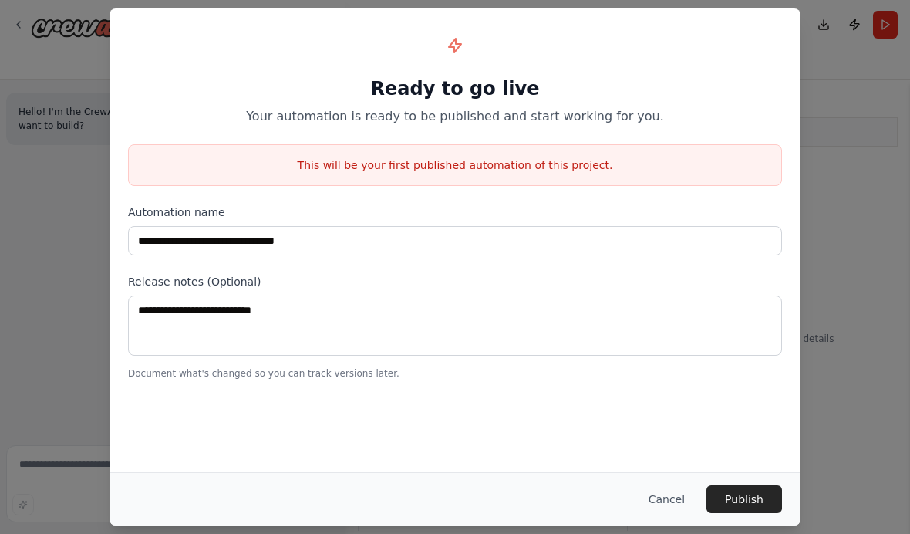
click at [847, 112] on div "**********" at bounding box center [455, 267] width 910 height 534
click at [847, 111] on div "**********" at bounding box center [455, 267] width 910 height 534
click at [852, 94] on div "**********" at bounding box center [455, 267] width 910 height 534
click at [822, 378] on div "**********" at bounding box center [455, 267] width 910 height 534
click at [69, 47] on div "**********" at bounding box center [455, 267] width 910 height 534
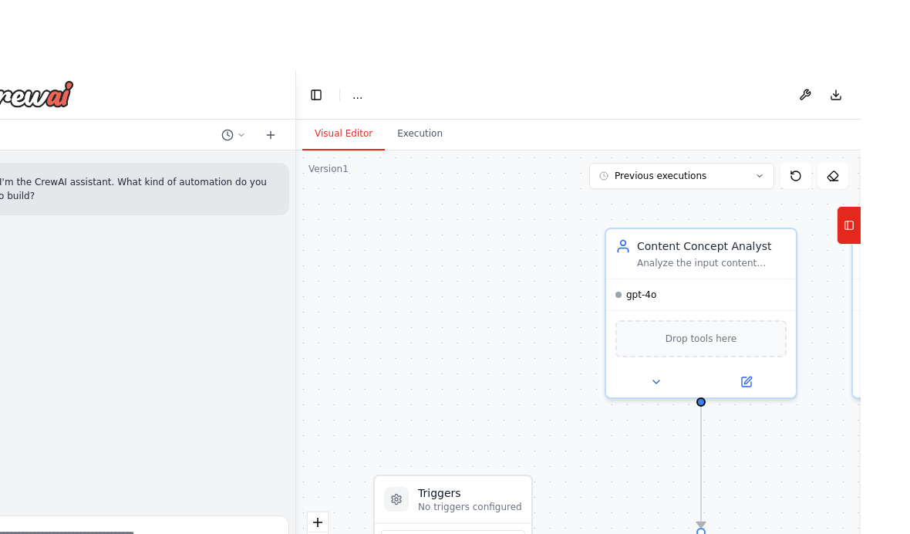
scroll to position [28, 0]
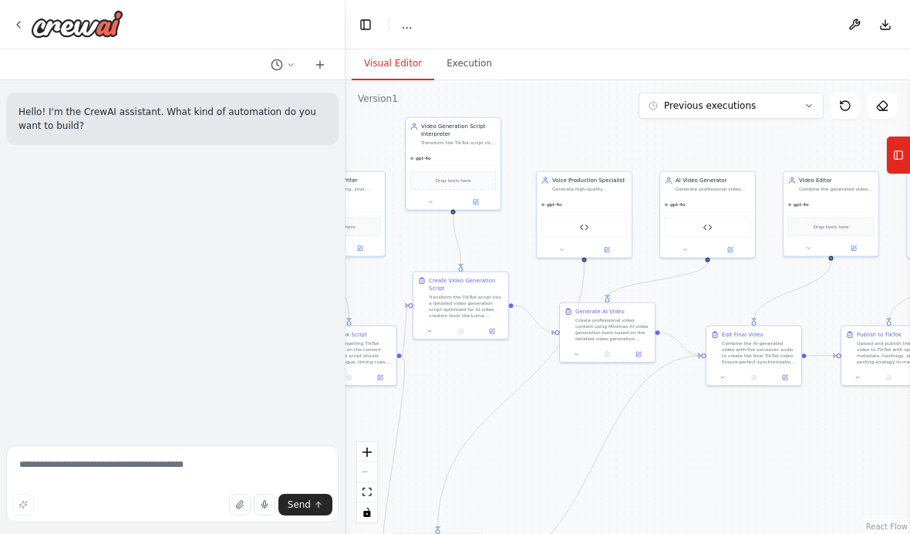
click at [469, 119] on div "Video Generation Script Interpreter Transform the TikTok script into a detailed…" at bounding box center [453, 134] width 95 height 32
click at [462, 166] on div "Drop tools here" at bounding box center [453, 180] width 95 height 29
click at [479, 171] on div "Drop tools here" at bounding box center [453, 180] width 86 height 19
click at [487, 166] on div "Drop tools here" at bounding box center [453, 180] width 95 height 29
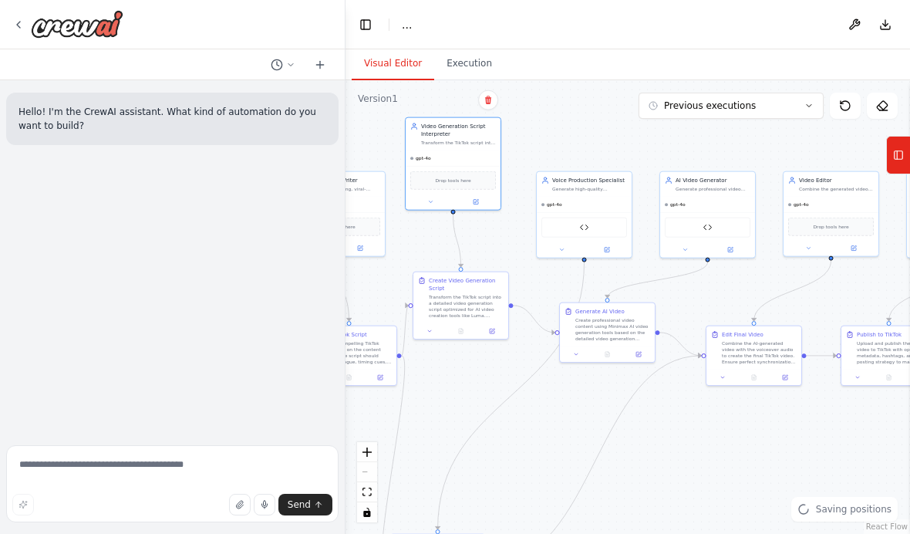
click at [478, 200] on icon at bounding box center [476, 202] width 5 height 5
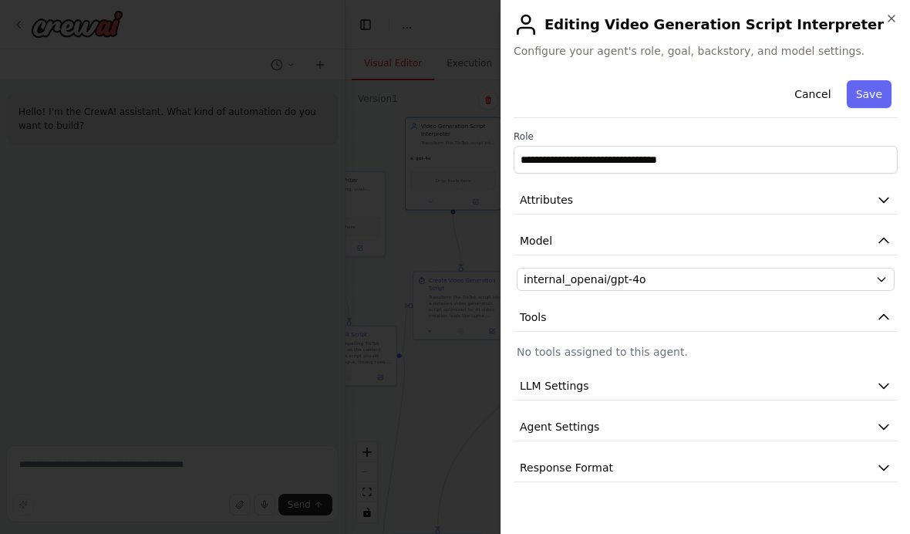
scroll to position [63, 0]
click at [831, 272] on div "internal_openai/gpt-4o" at bounding box center [697, 279] width 346 height 15
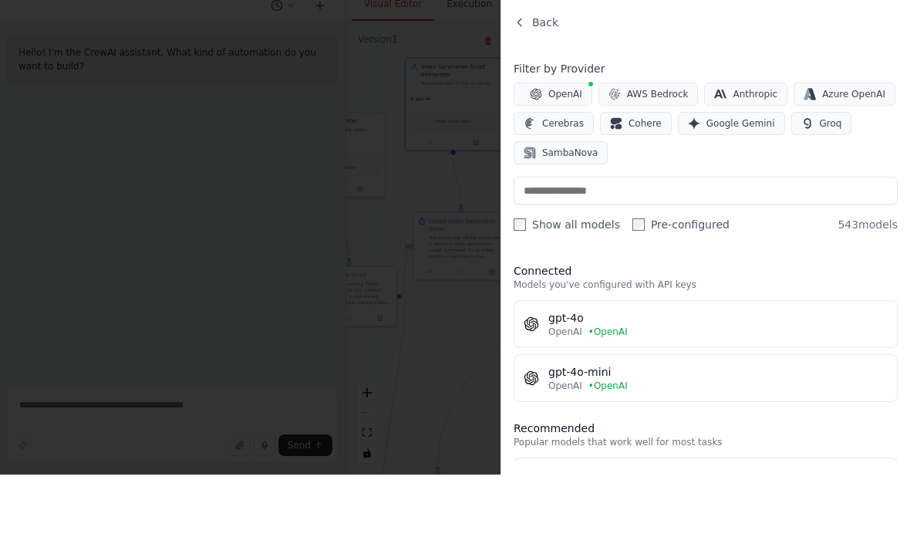
scroll to position [0, 0]
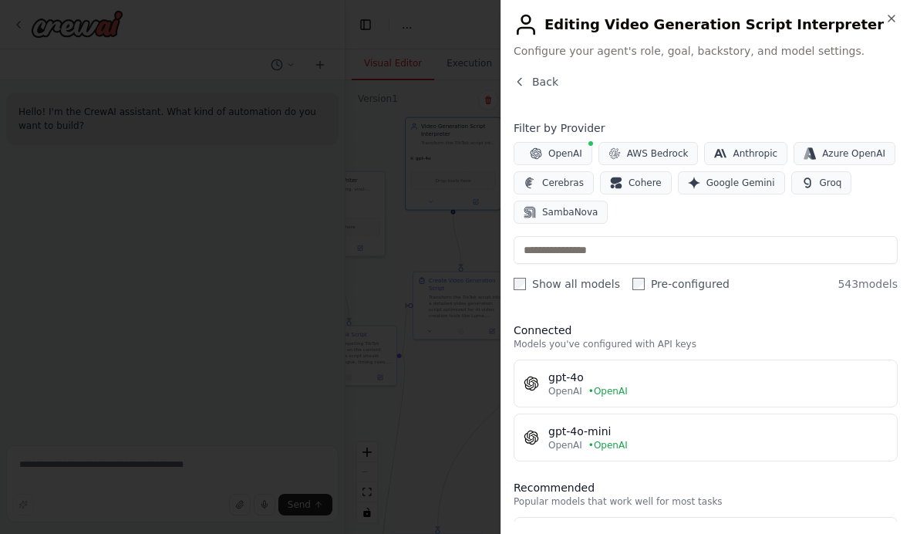
click at [874, 287] on span "543 models" at bounding box center [868, 283] width 60 height 15
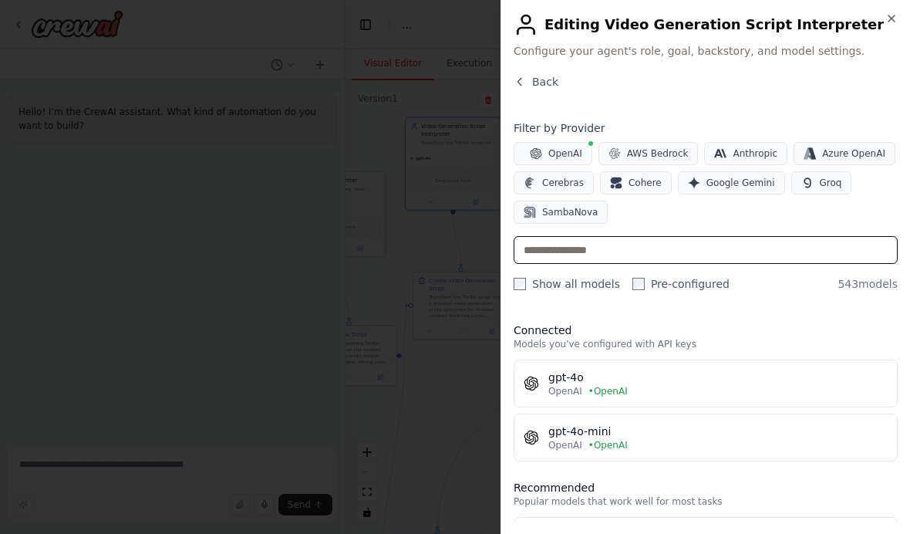
click at [839, 255] on input "text" at bounding box center [706, 250] width 384 height 28
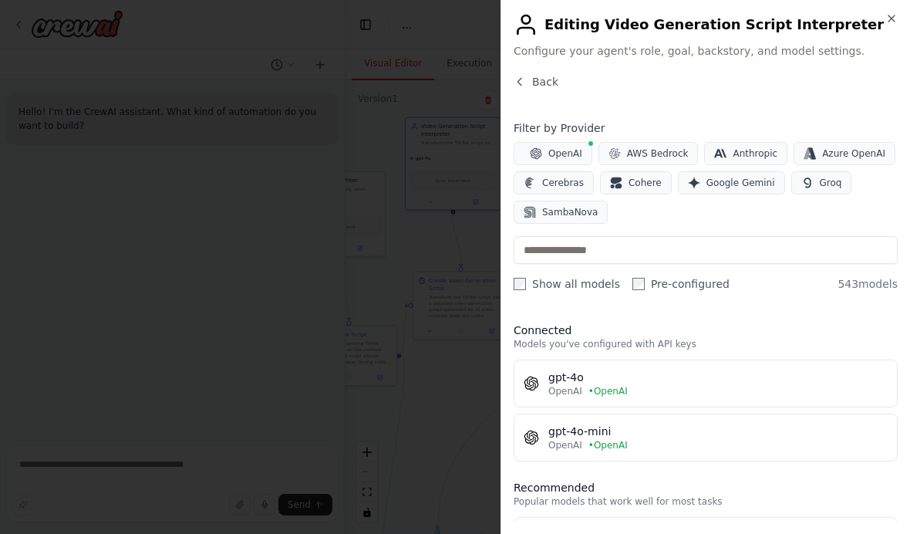
click at [526, 82] on button "Back" at bounding box center [536, 81] width 45 height 15
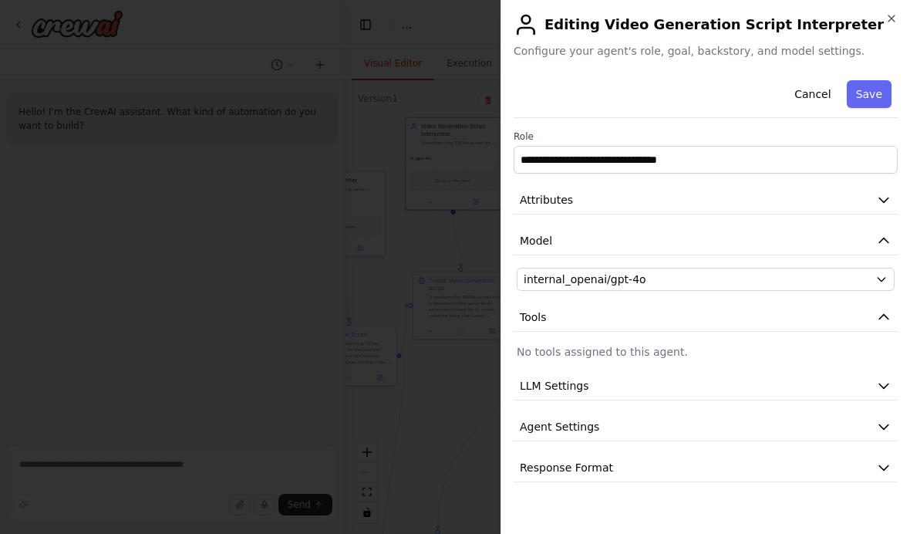
click at [827, 380] on button "LLM Settings" at bounding box center [706, 386] width 384 height 29
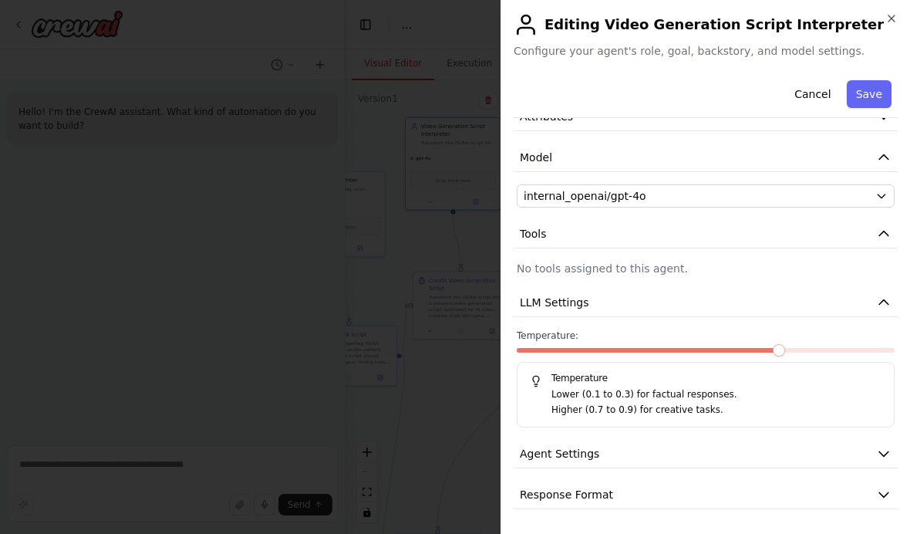
scroll to position [83, 0]
click at [874, 458] on button "Agent Settings" at bounding box center [706, 454] width 384 height 29
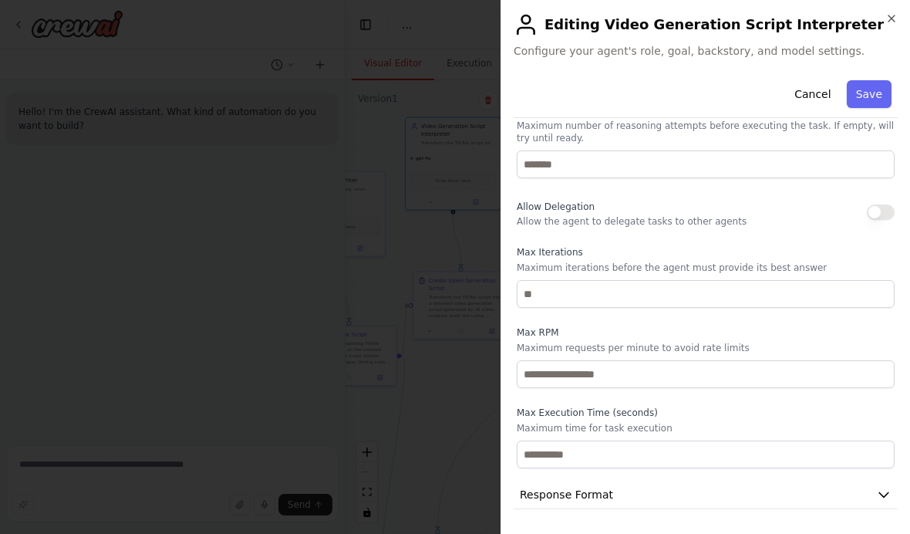
scroll to position [508, 0]
click at [459, 407] on div at bounding box center [455, 267] width 910 height 534
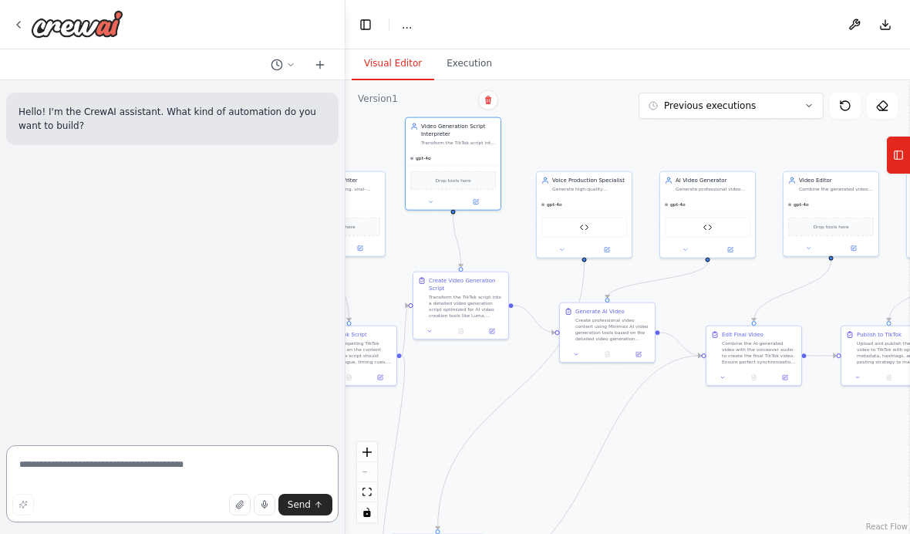
click at [195, 471] on textarea at bounding box center [172, 483] width 332 height 77
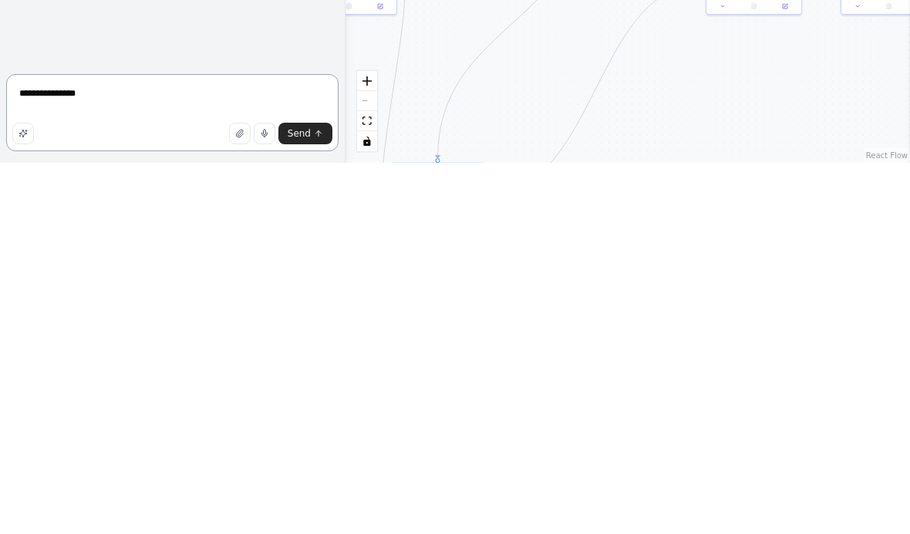
type textarea "**********"
click at [308, 498] on span "Send" at bounding box center [299, 504] width 23 height 12
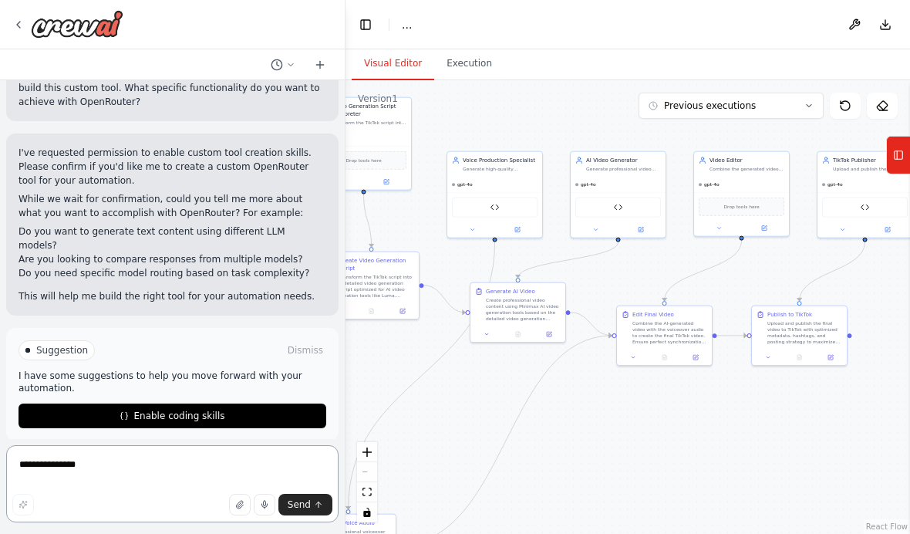
scroll to position [648, 0]
click at [286, 407] on button "Enable coding skills" at bounding box center [173, 416] width 308 height 25
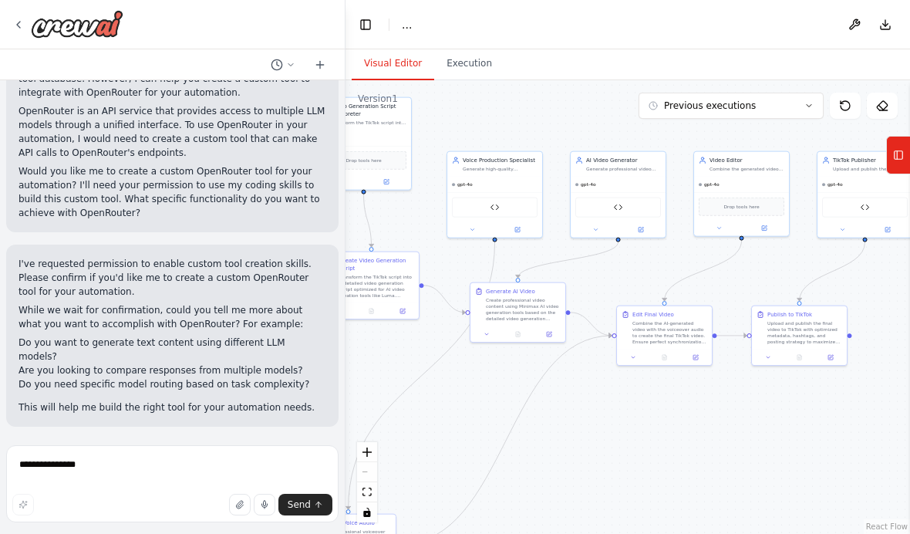
scroll to position [583, 0]
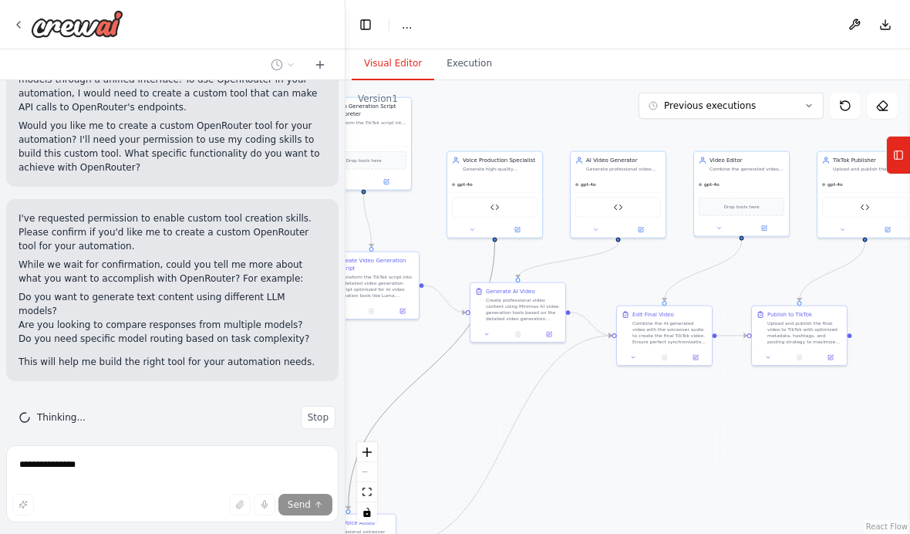
click at [353, 427] on icon "Edge from 2b7f69d3-51fa-4770-8fc7-e5cab8ab1e4d to 4baf19e5-ccbf-49b9-9ac6-6c557…" at bounding box center [422, 376] width 147 height 268
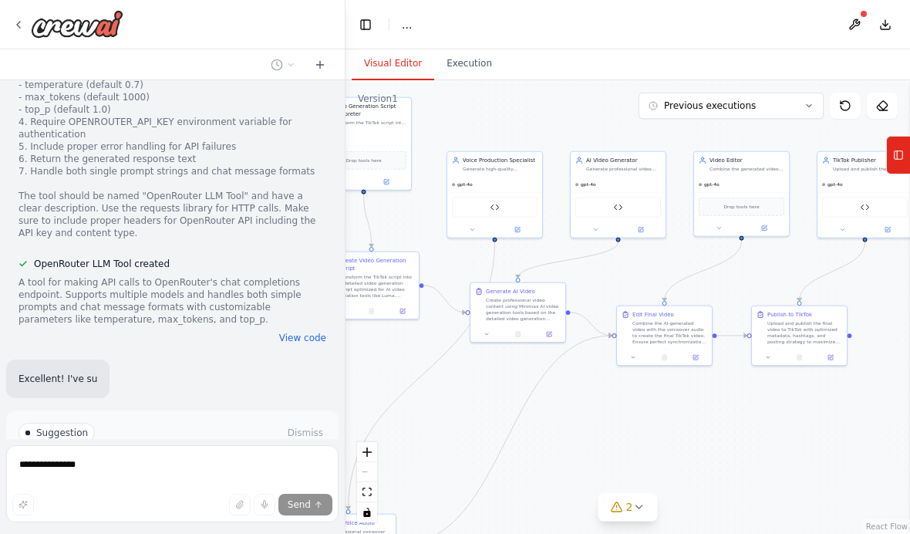
scroll to position [1146, 0]
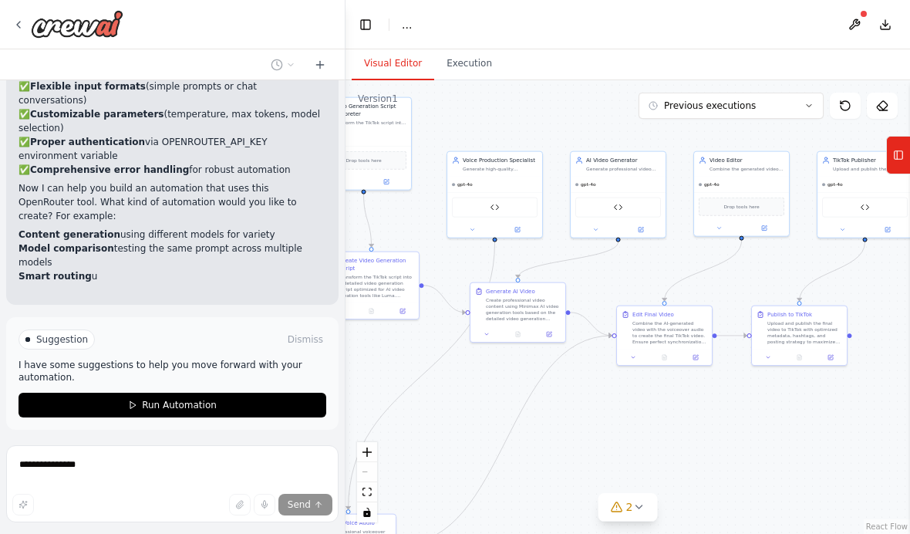
click at [282, 343] on div "Suggestion Dismiss I have some suggestions to help you move forward with your a…" at bounding box center [173, 373] width 308 height 88
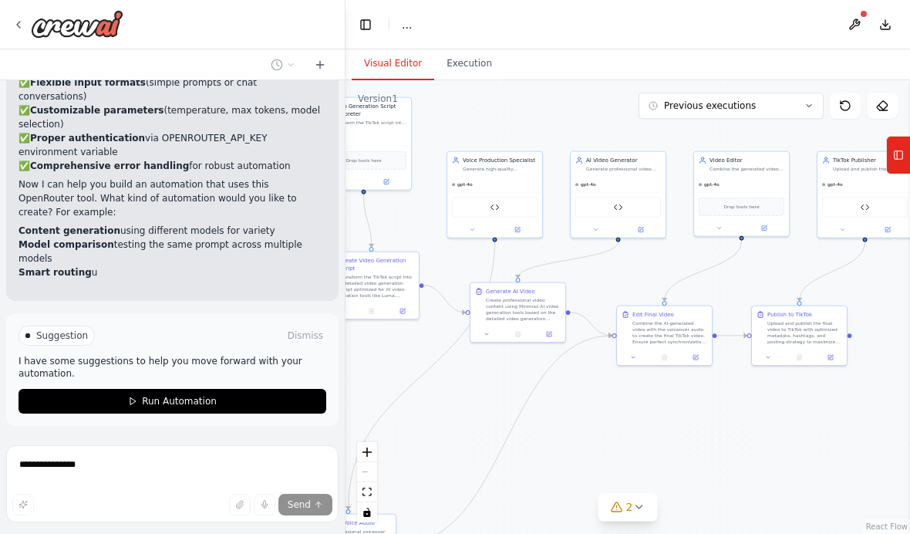
click at [282, 343] on div "Suggestion Dismiss I have some suggestions to help you move forward with your a…" at bounding box center [173, 370] width 308 height 88
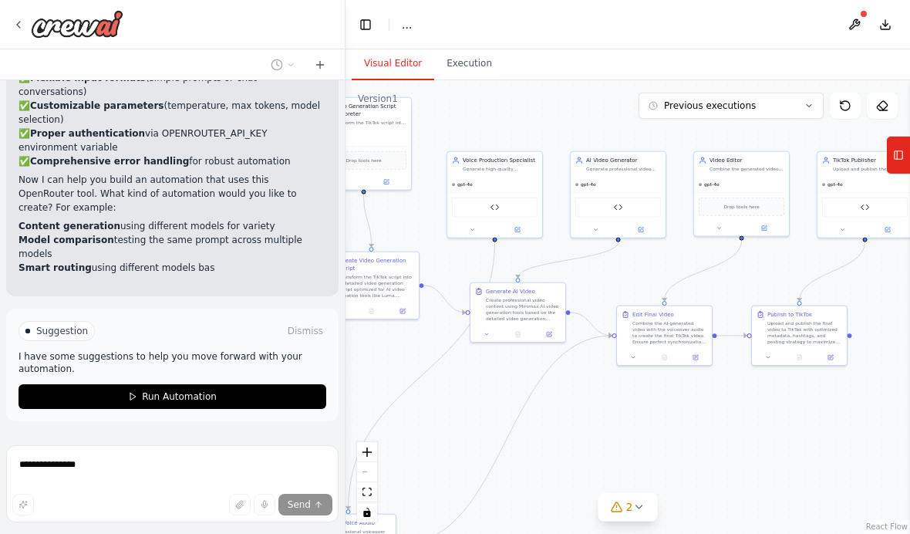
click at [281, 384] on button "Run Automation" at bounding box center [173, 396] width 308 height 25
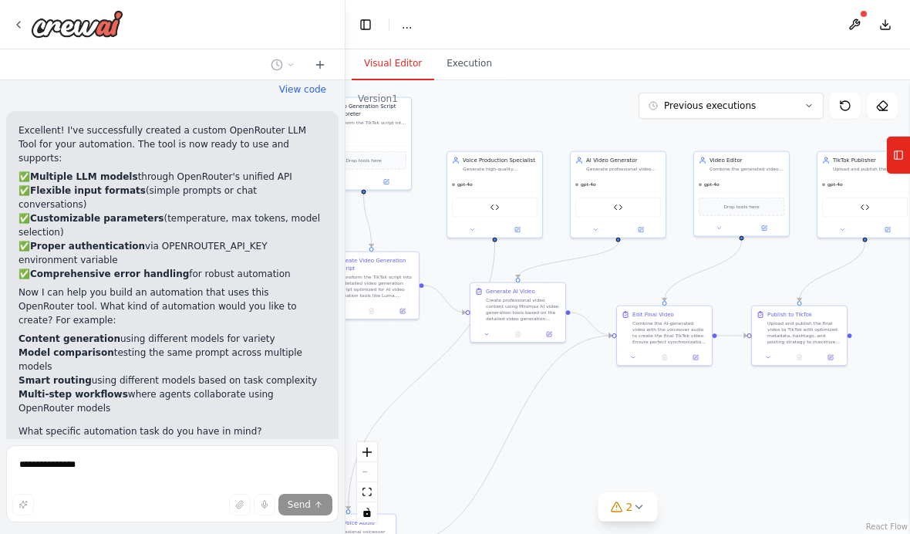
scroll to position [1433, 0]
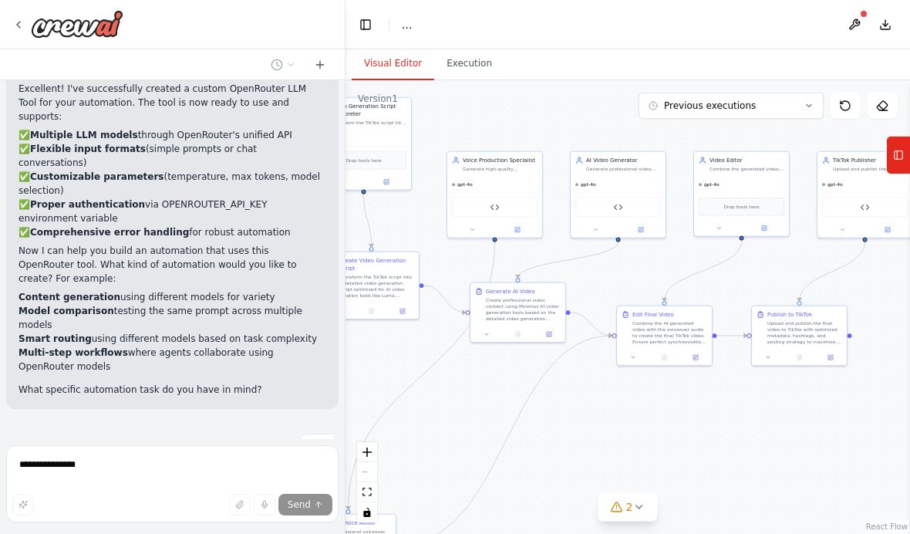
click at [477, 48] on button "Execution" at bounding box center [469, 64] width 70 height 32
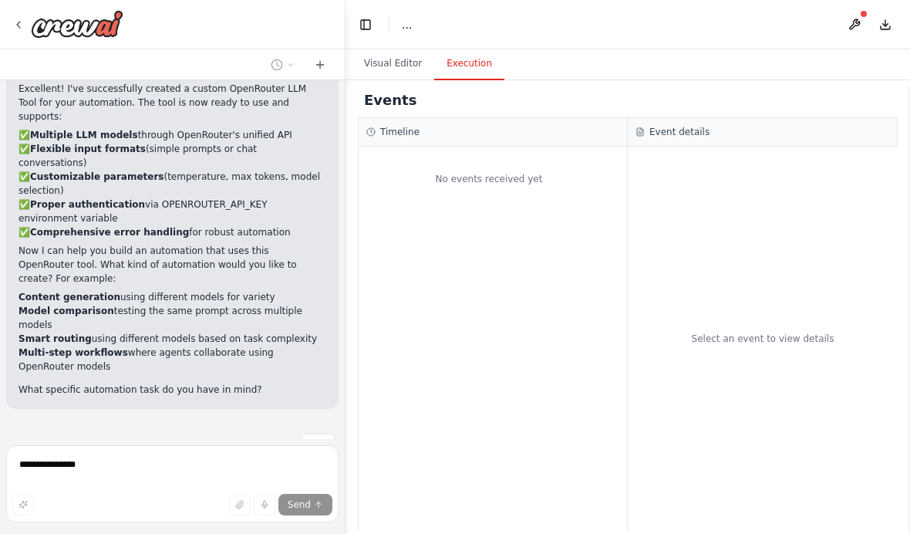
click at [371, 50] on button "Visual Editor" at bounding box center [393, 64] width 83 height 32
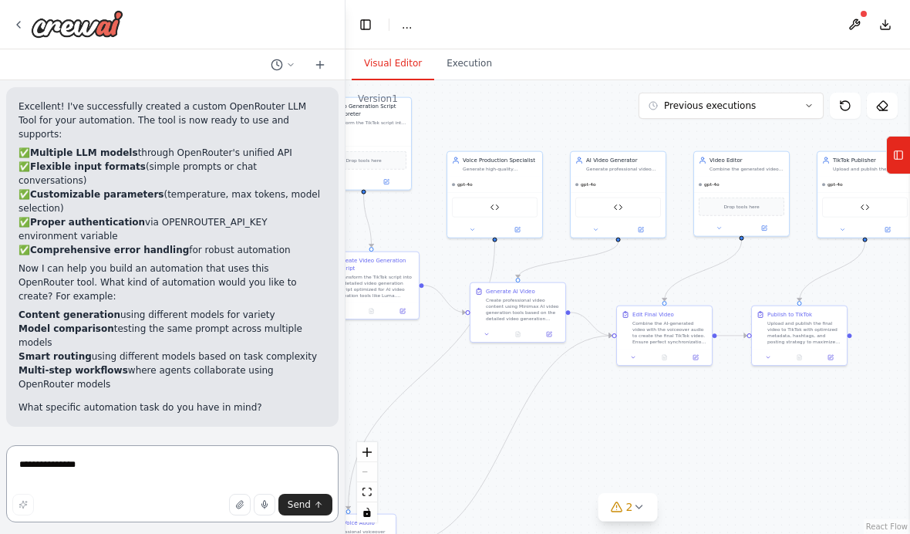
scroll to position [1373, 0]
